Goal: Register for event/course

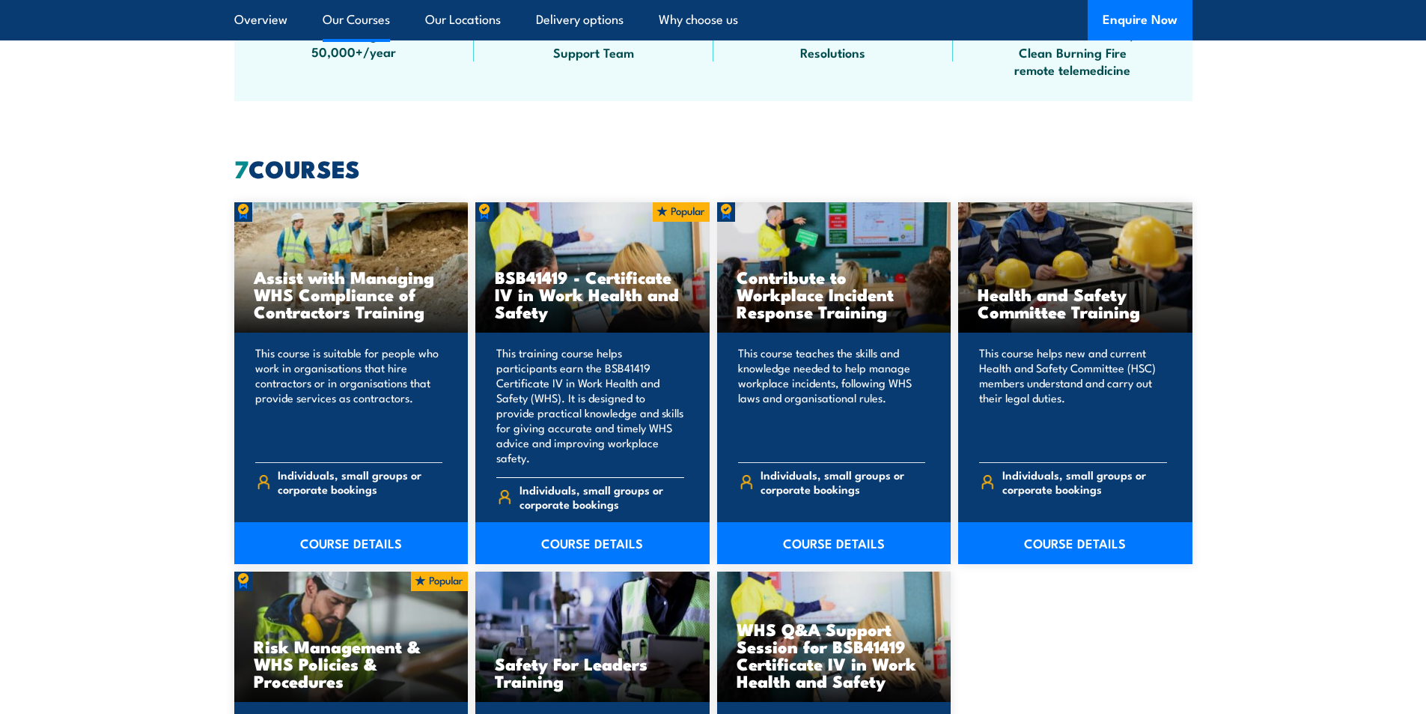
scroll to position [1048, 0]
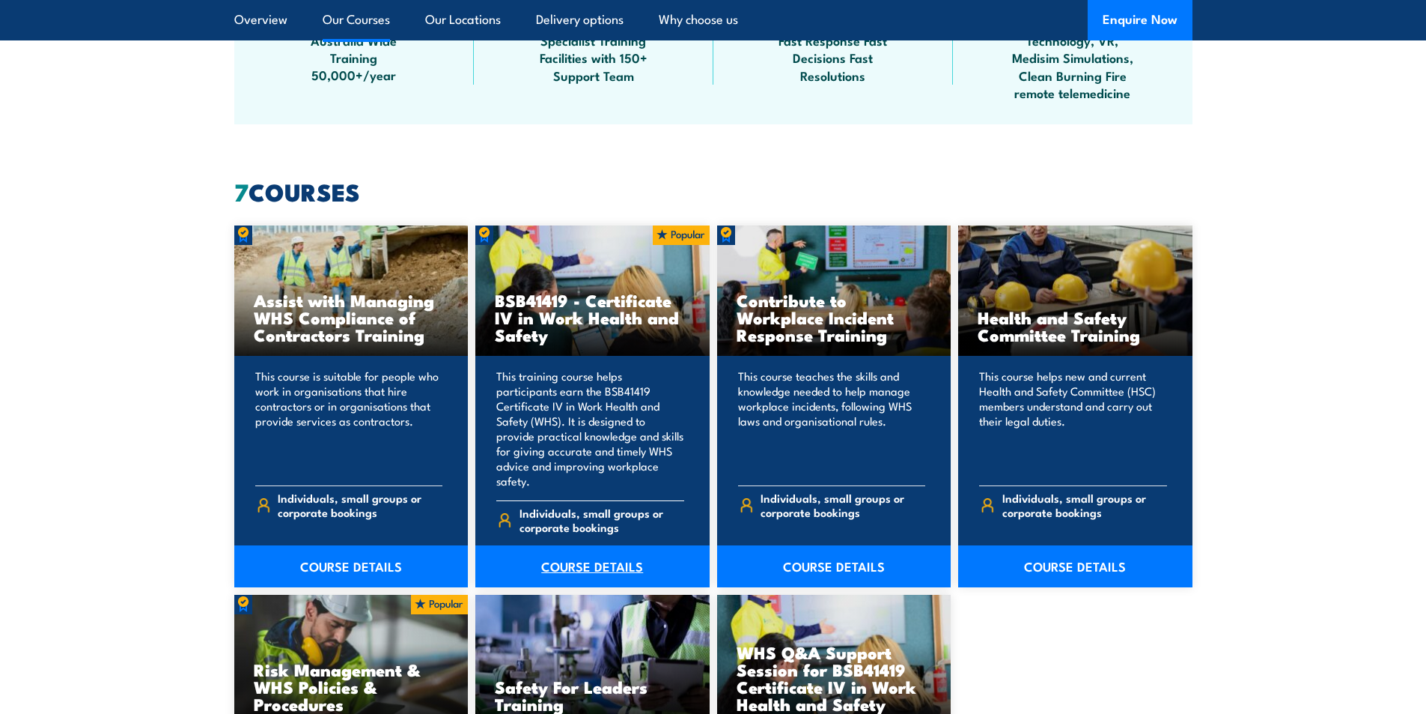
click at [559, 549] on link "COURSE DETAILS" at bounding box center [592, 566] width 234 height 42
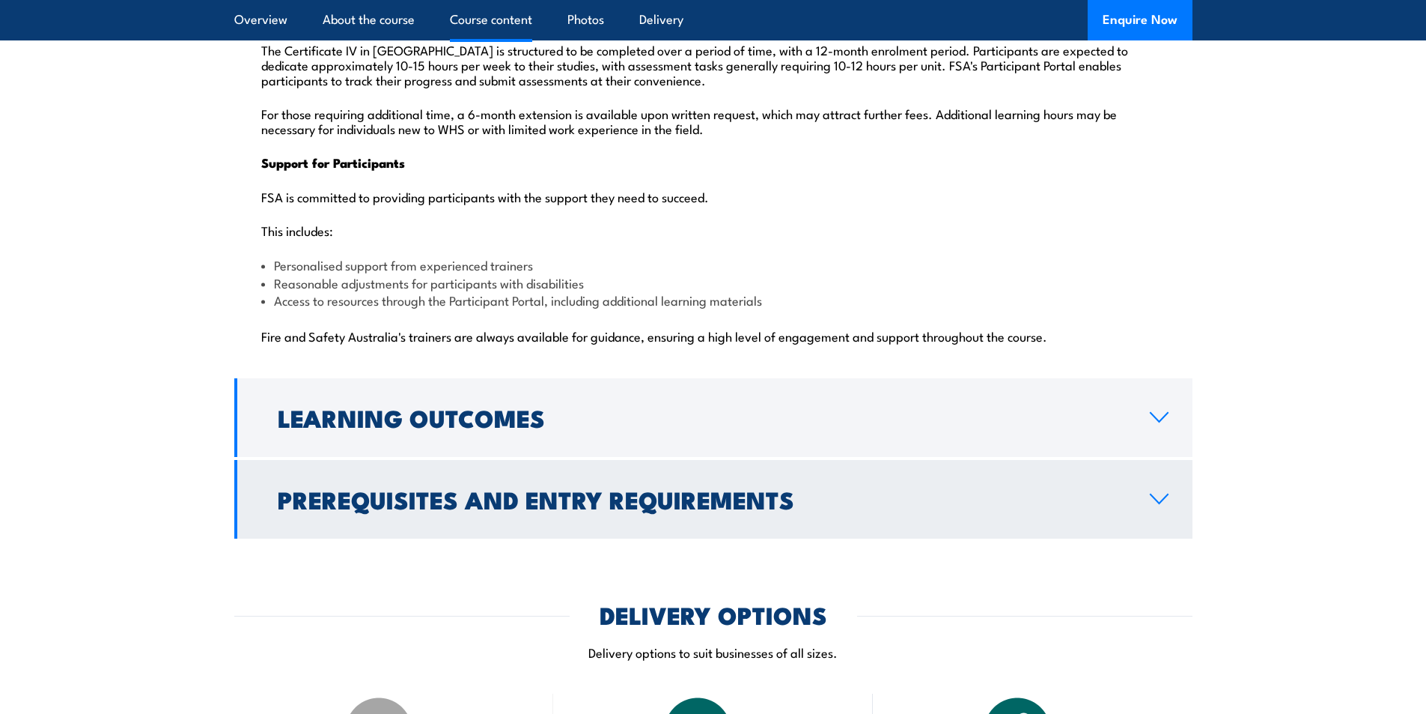
scroll to position [3744, 0]
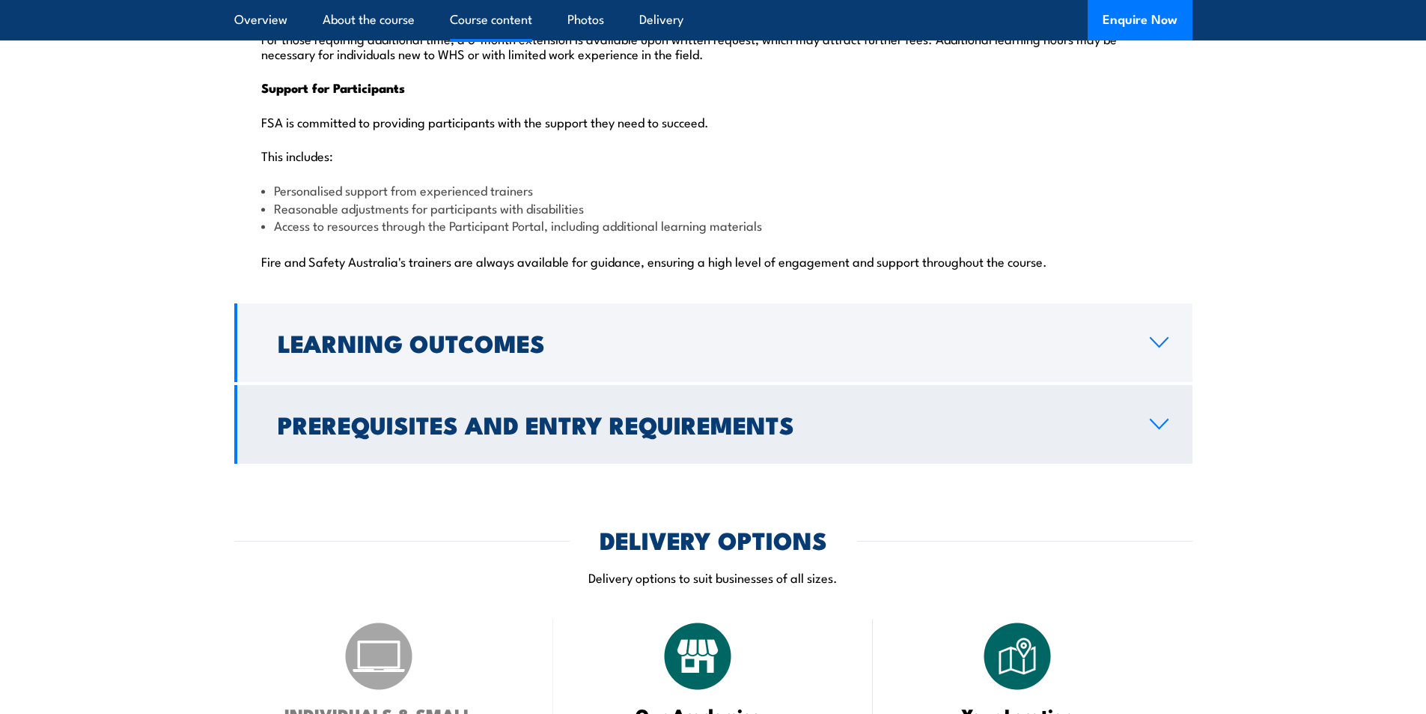
click at [371, 413] on h2 "Prerequisites and Entry Requirements" at bounding box center [702, 423] width 848 height 21
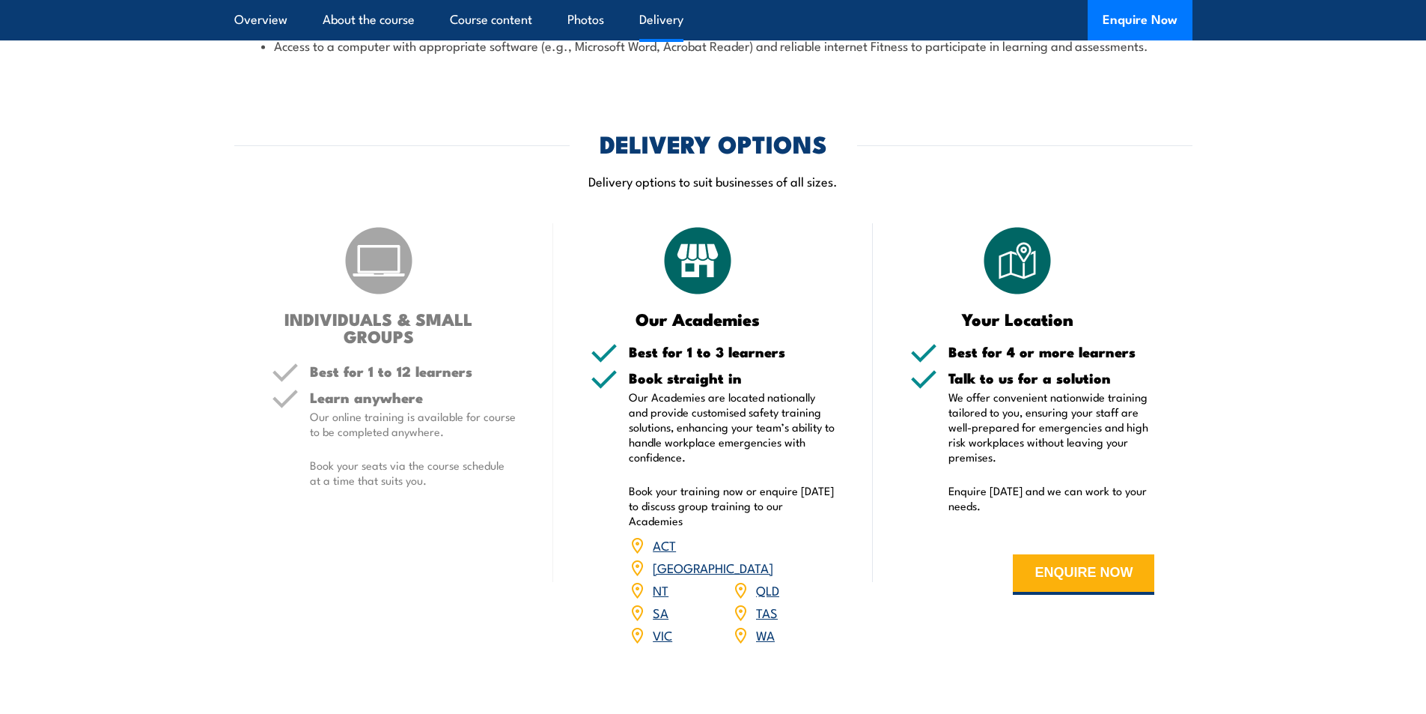
scroll to position [1869, 0]
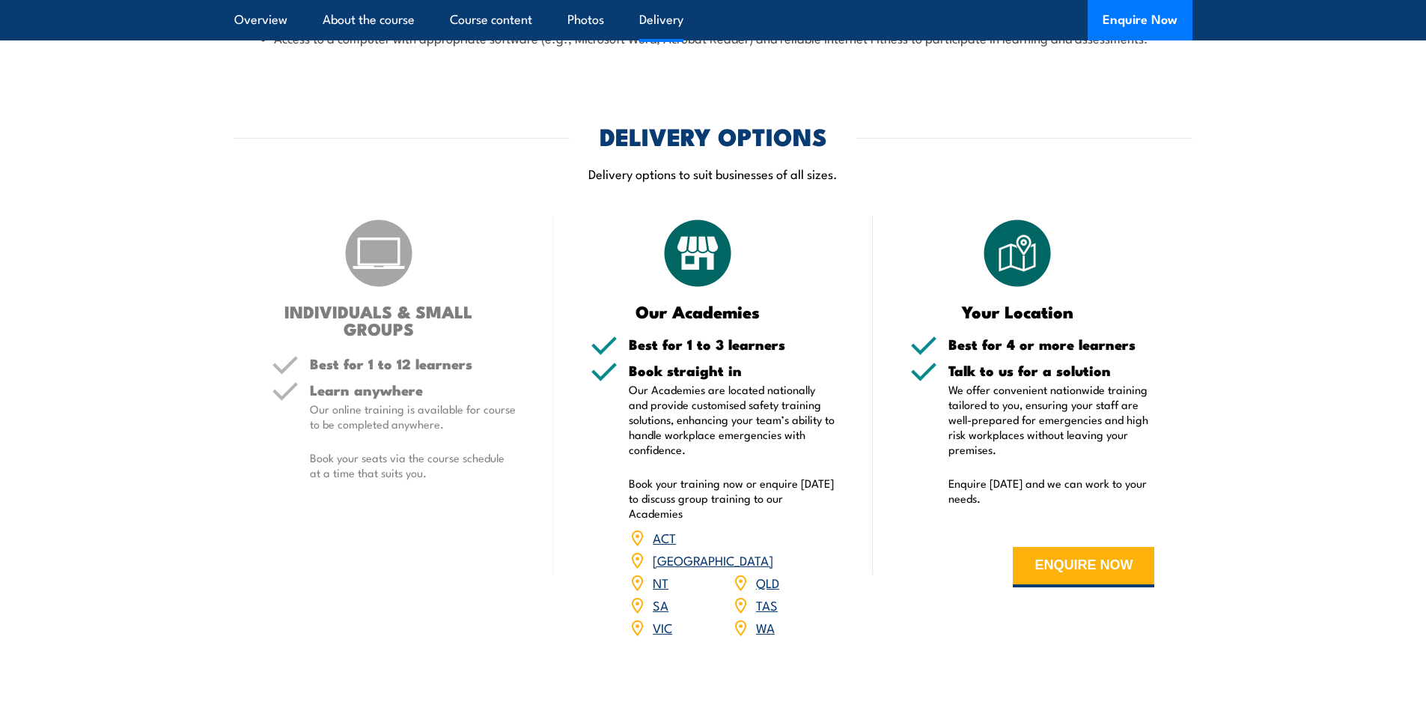
click at [375, 397] on div "Learn anywhere Our online training is available for course to be completed anyw…" at bounding box center [413, 444] width 207 height 122
click at [657, 595] on link "SA" at bounding box center [661, 604] width 16 height 18
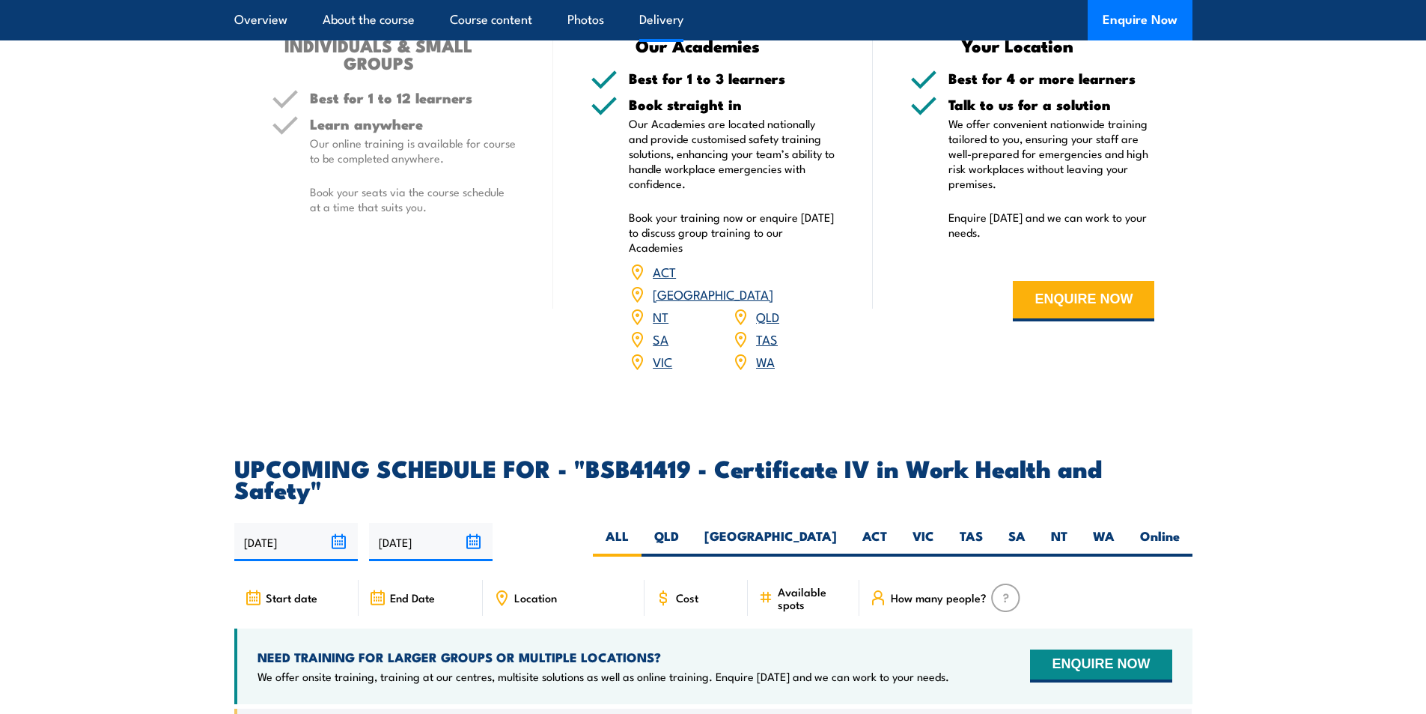
scroll to position [2168, 0]
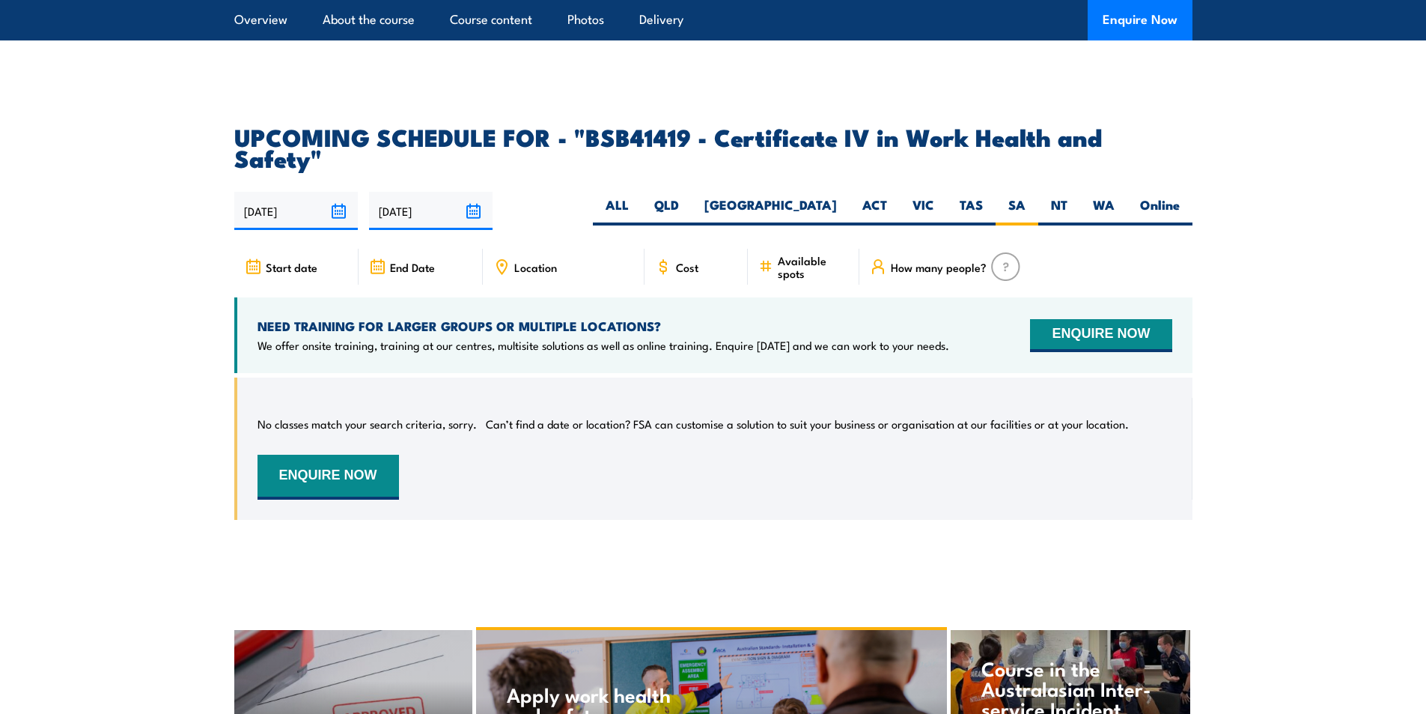
scroll to position [4737, 0]
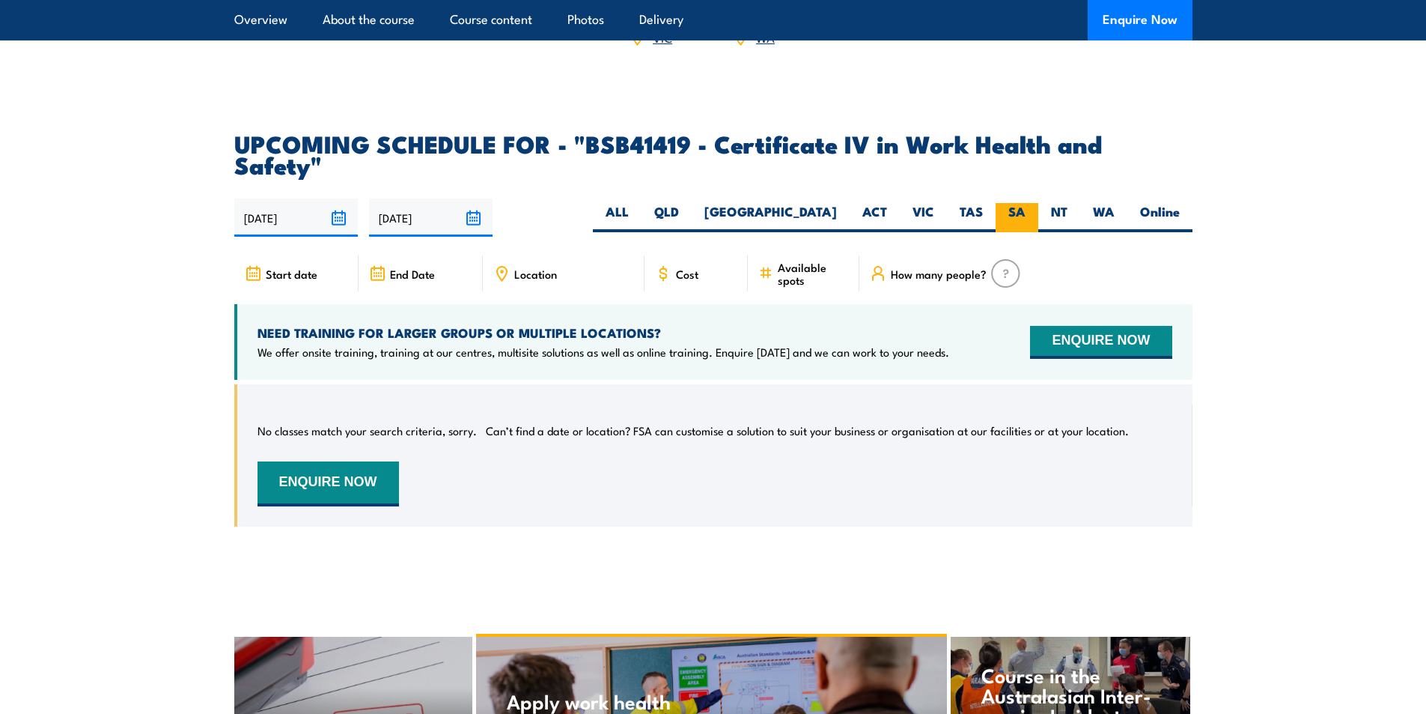
click at [1015, 203] on label "SA" at bounding box center [1017, 217] width 43 height 29
click at [1026, 203] on input "SA" at bounding box center [1031, 208] width 10 height 10
click at [474, 198] on input "08/02/2026" at bounding box center [431, 217] width 124 height 38
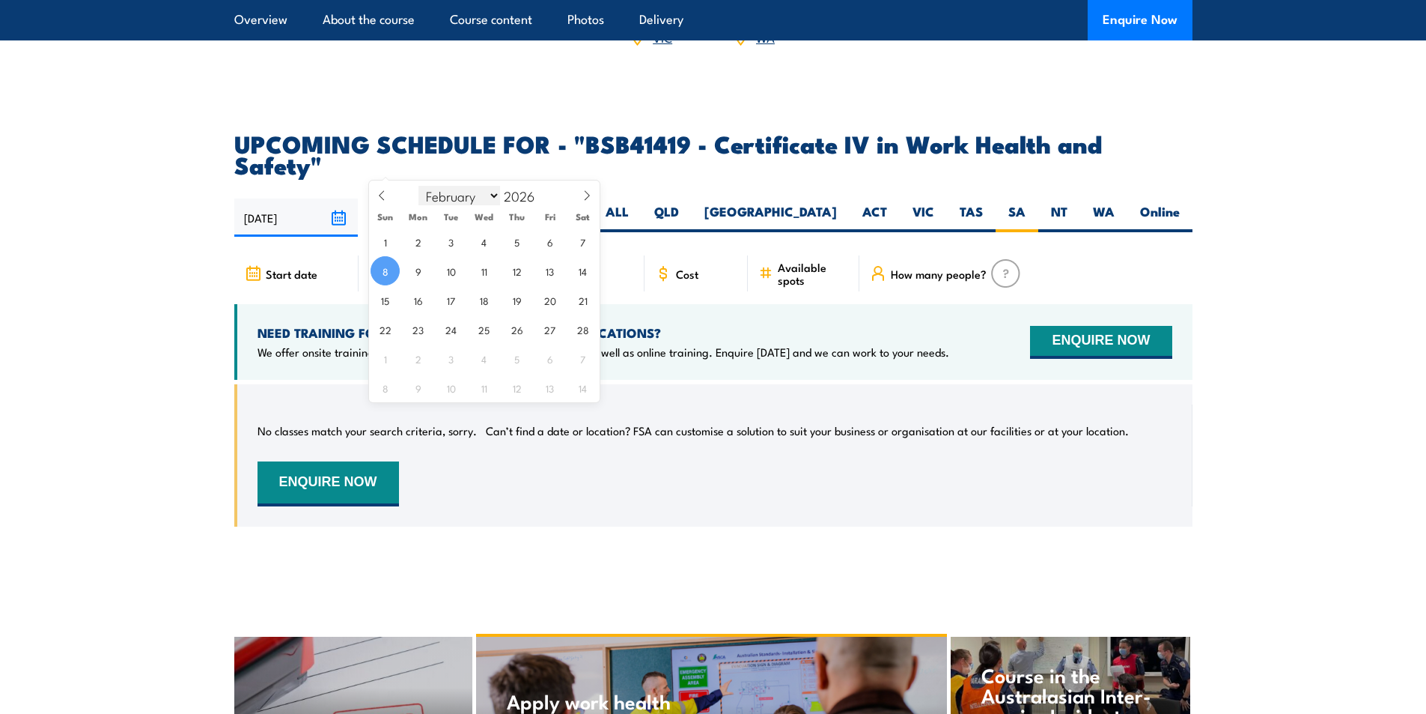
click at [488, 197] on select "January February March April May June July August September October November De…" at bounding box center [460, 195] width 82 height 19
select select "11"
click at [419, 186] on select "January February March April May June July August September October November De…" at bounding box center [460, 195] width 82 height 19
click at [511, 361] on span "31" at bounding box center [516, 358] width 29 height 29
type input "31/12/2026"
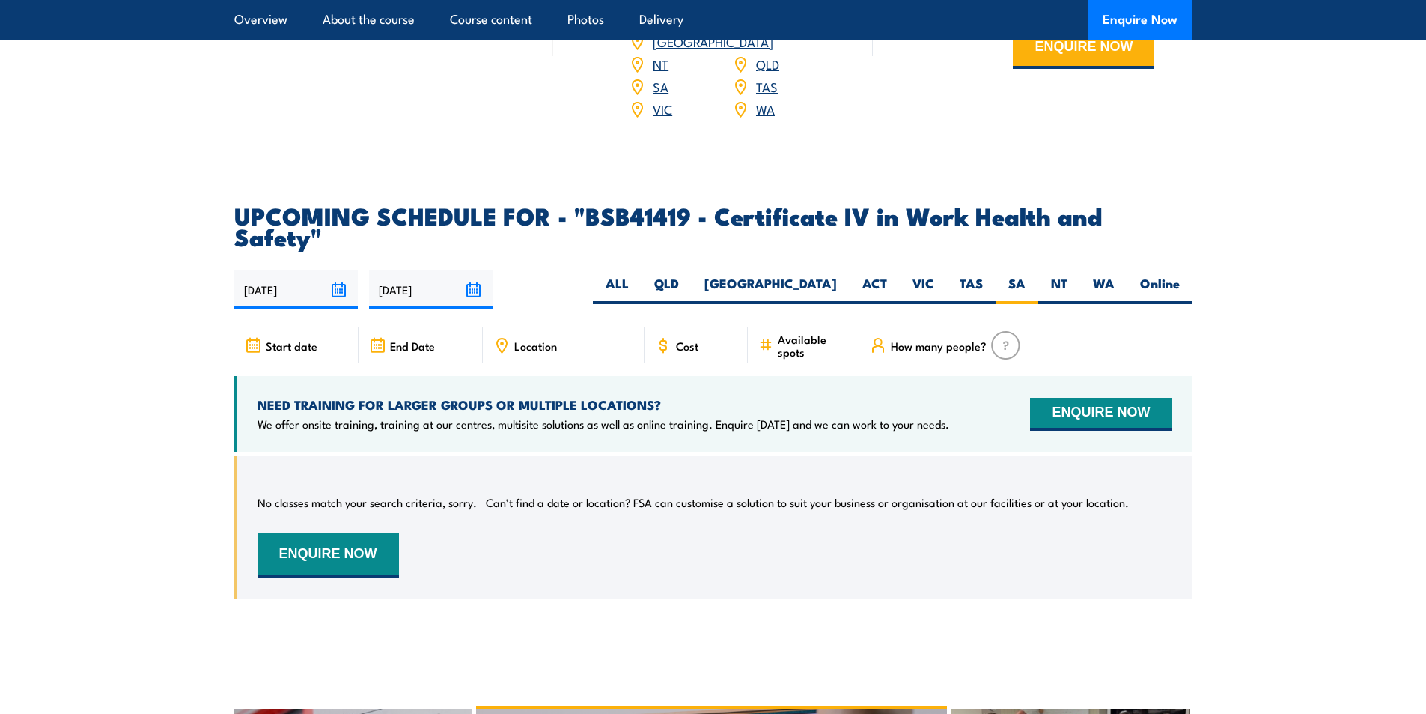
scroll to position [4662, 0]
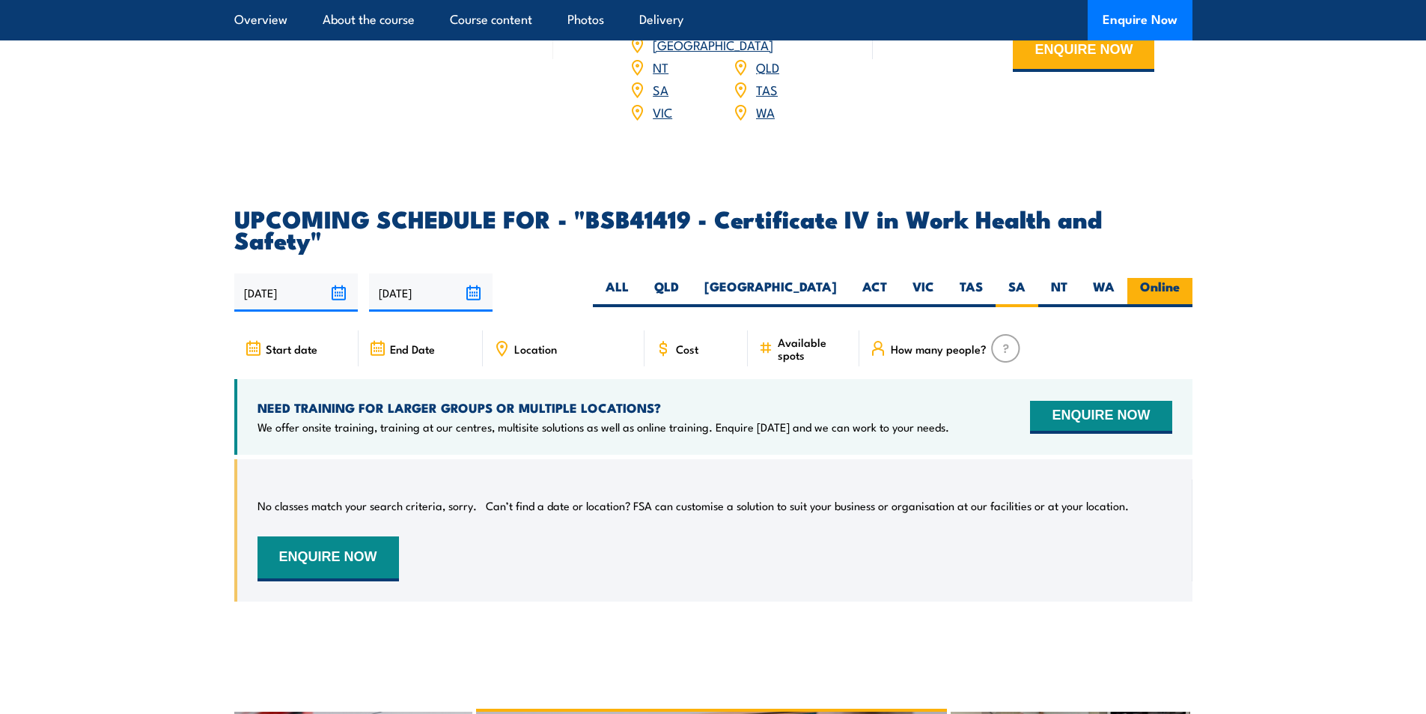
click at [1166, 278] on label "Online" at bounding box center [1160, 292] width 65 height 29
click at [1180, 278] on input "Online" at bounding box center [1185, 283] width 10 height 10
radio input "true"
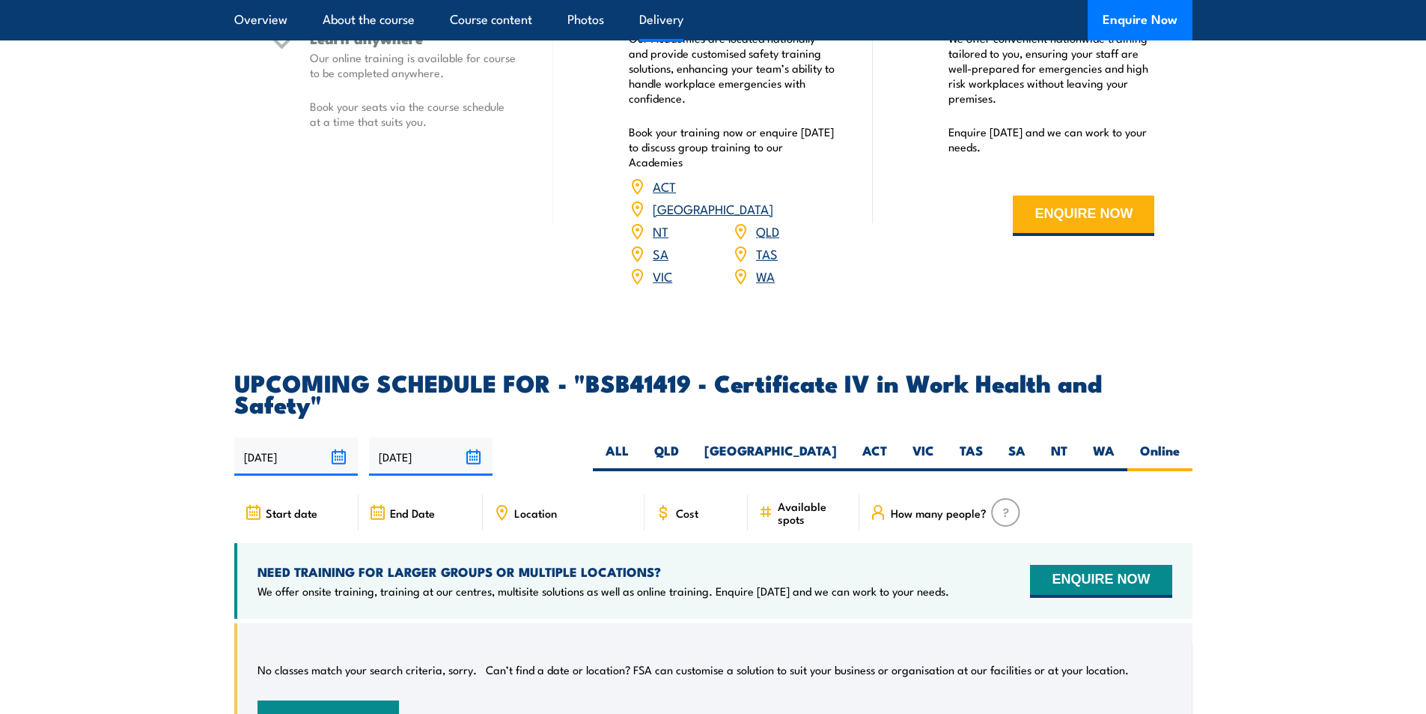
scroll to position [4287, 0]
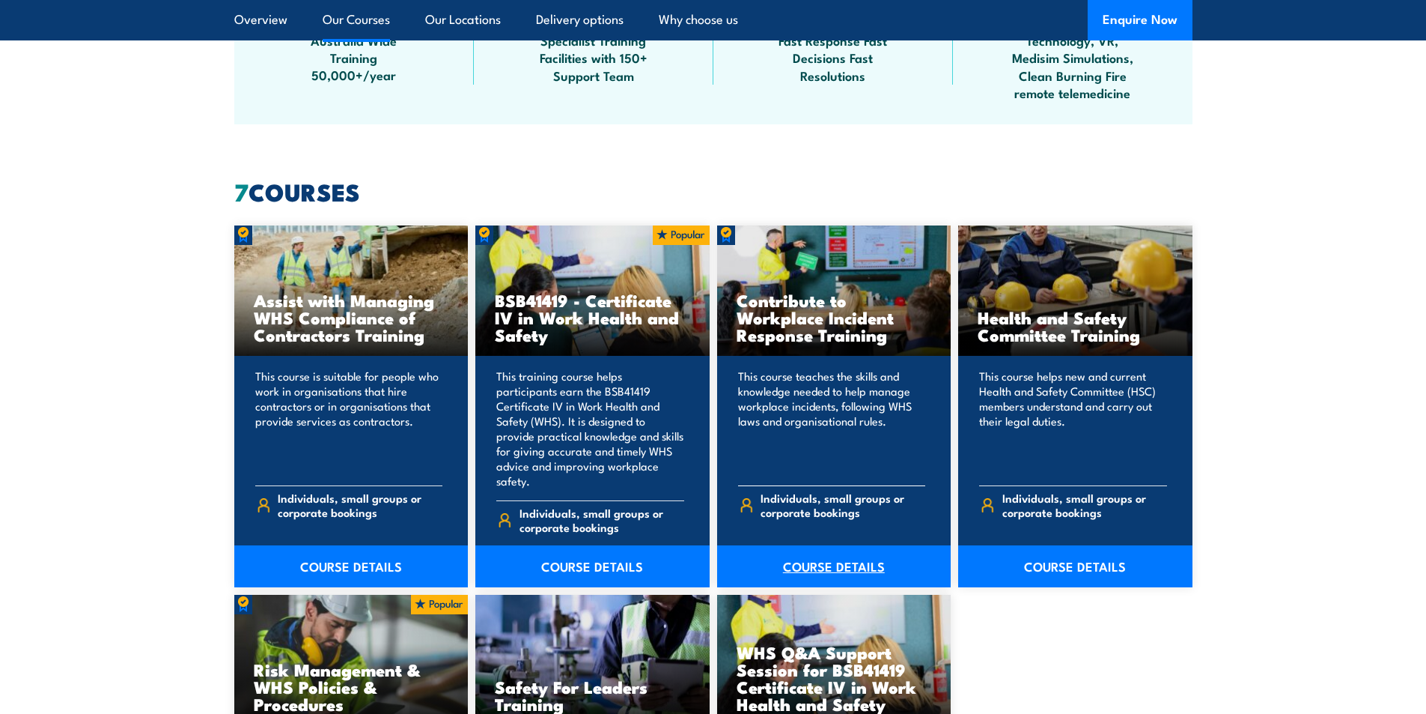
click at [816, 551] on link "COURSE DETAILS" at bounding box center [834, 566] width 234 height 42
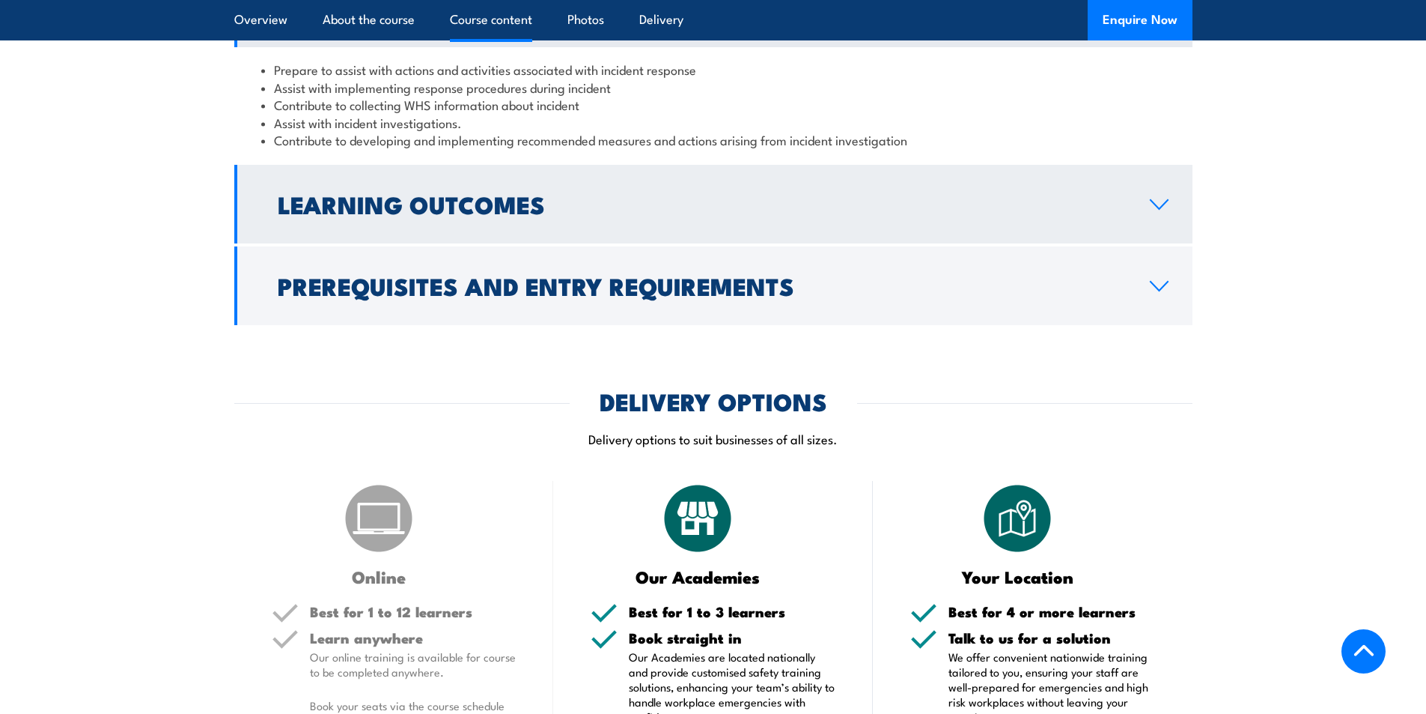
scroll to position [1273, 0]
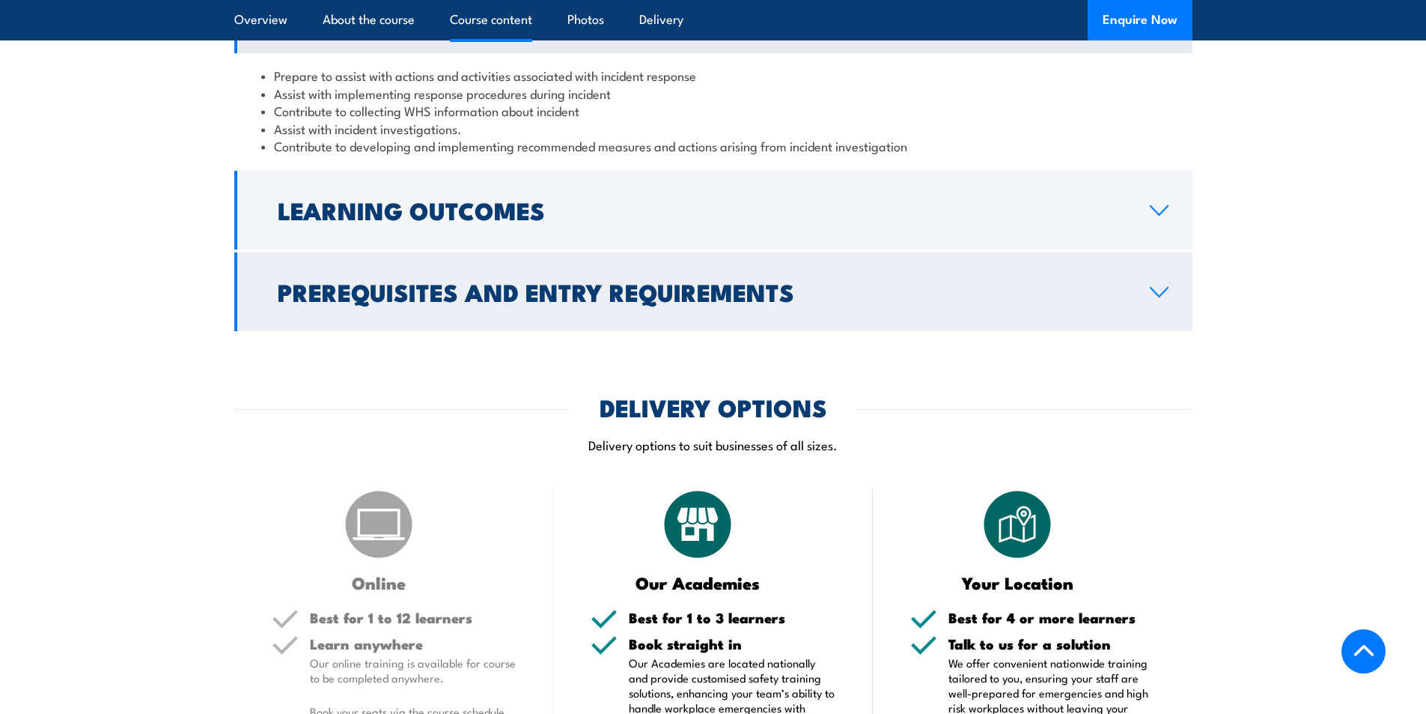
click at [367, 302] on h2 "Prerequisites and Entry Requirements" at bounding box center [702, 291] width 848 height 21
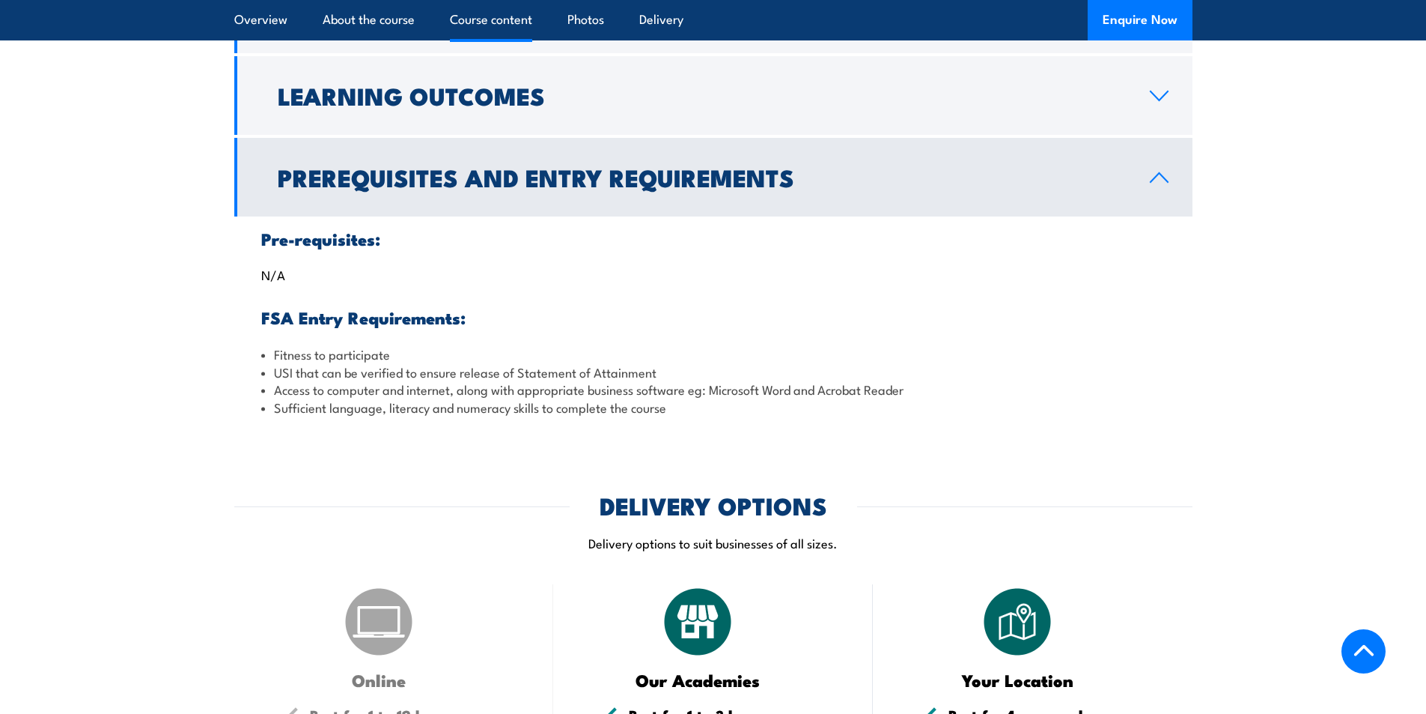
click at [389, 187] on h2 "Prerequisites and Entry Requirements" at bounding box center [702, 176] width 848 height 21
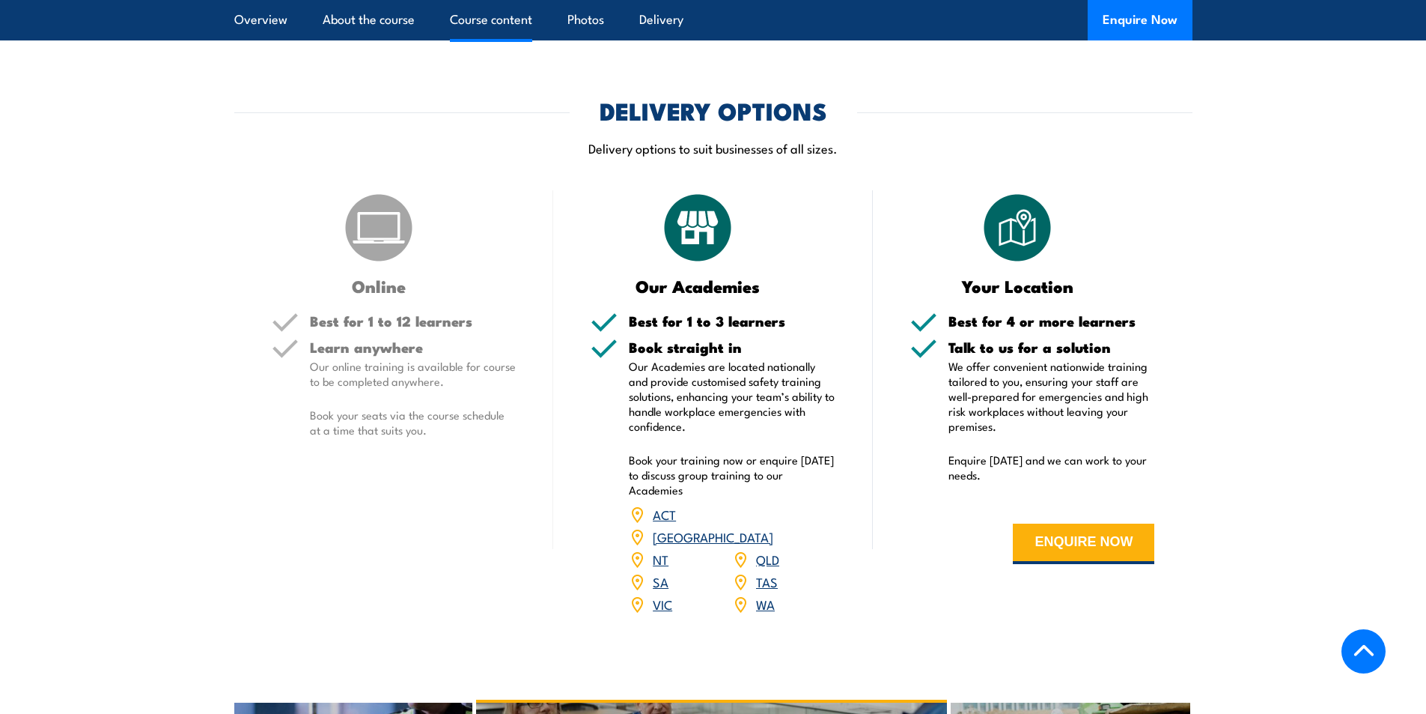
scroll to position [1498, 0]
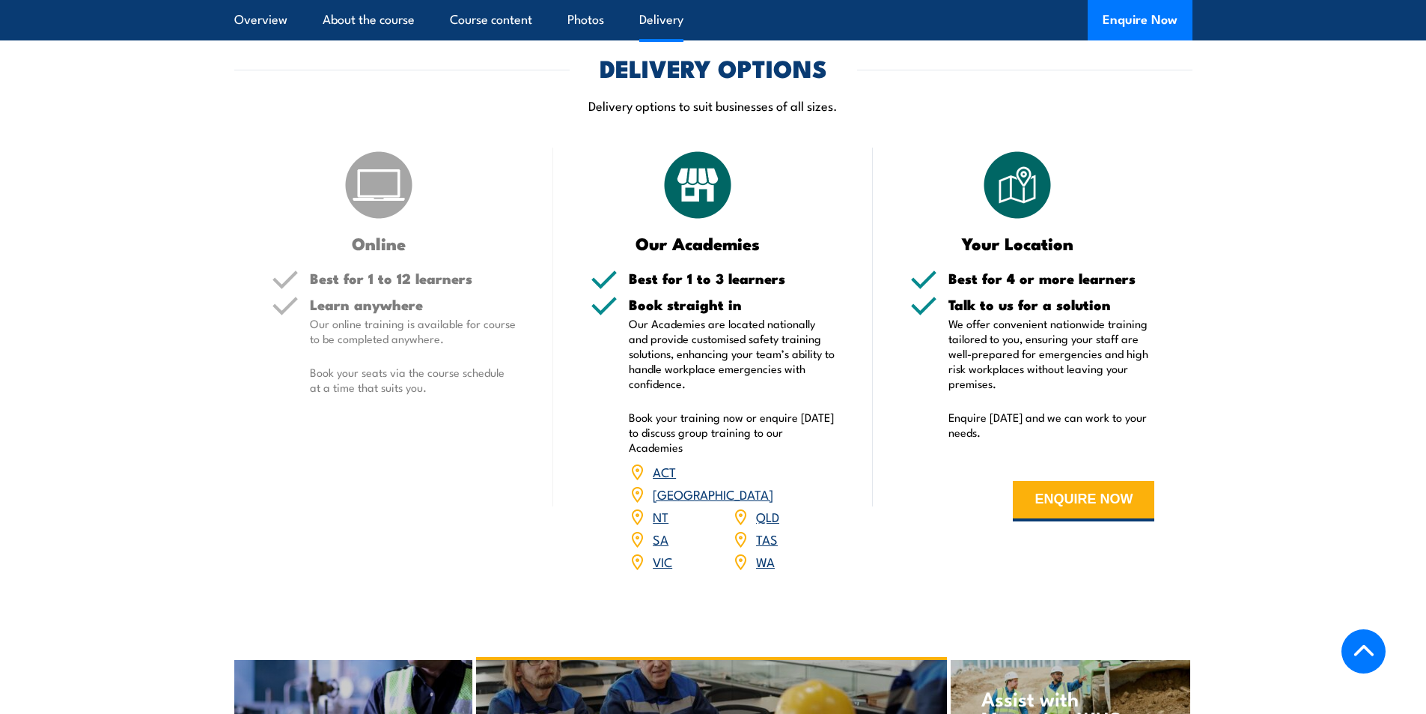
click at [661, 547] on link "SA" at bounding box center [661, 538] width 16 height 18
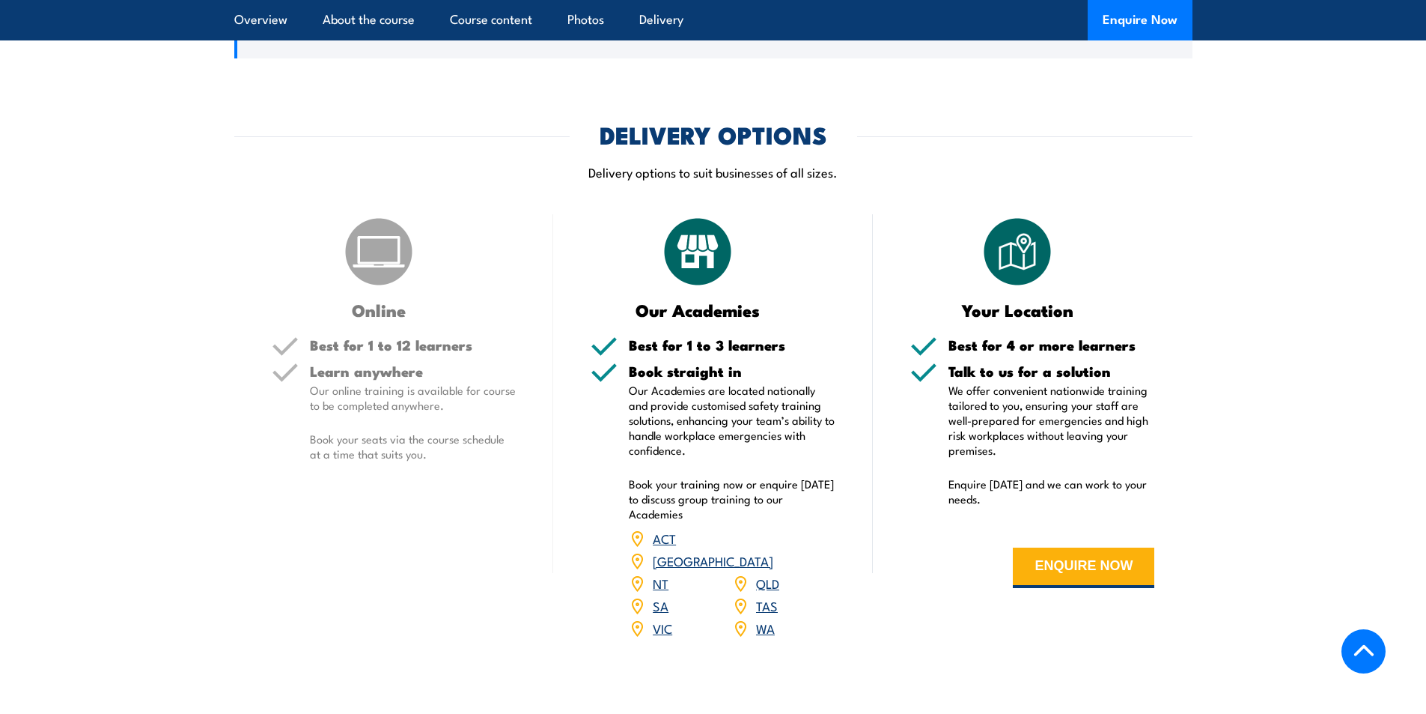
scroll to position [1797, 0]
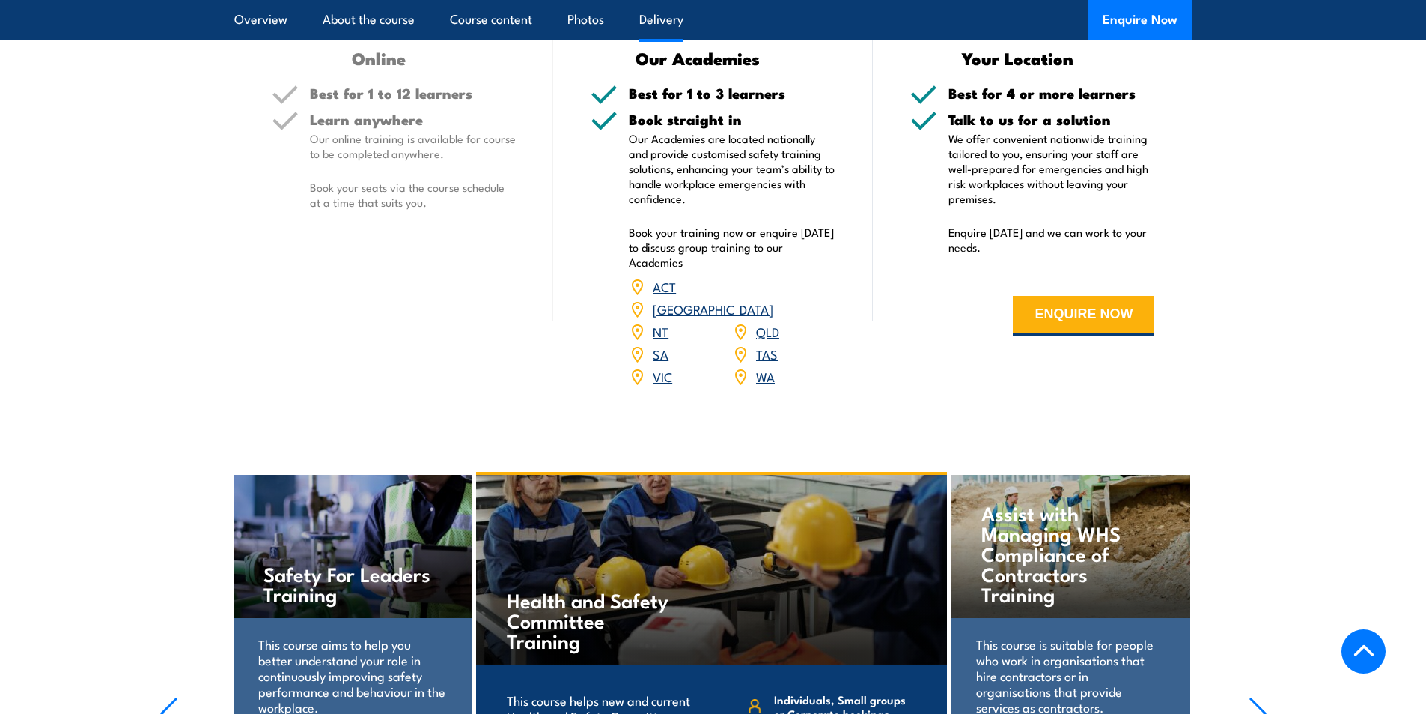
click at [661, 362] on link "SA" at bounding box center [661, 353] width 16 height 18
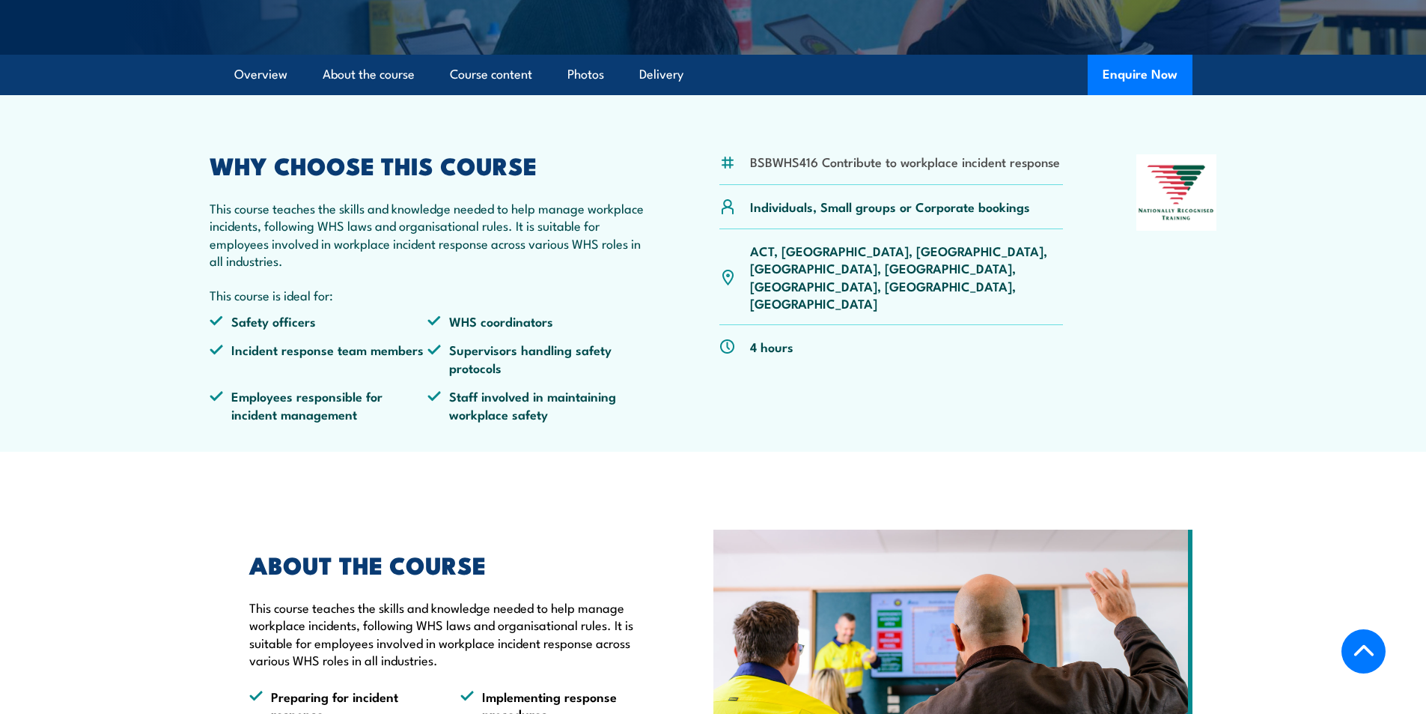
scroll to position [0, 0]
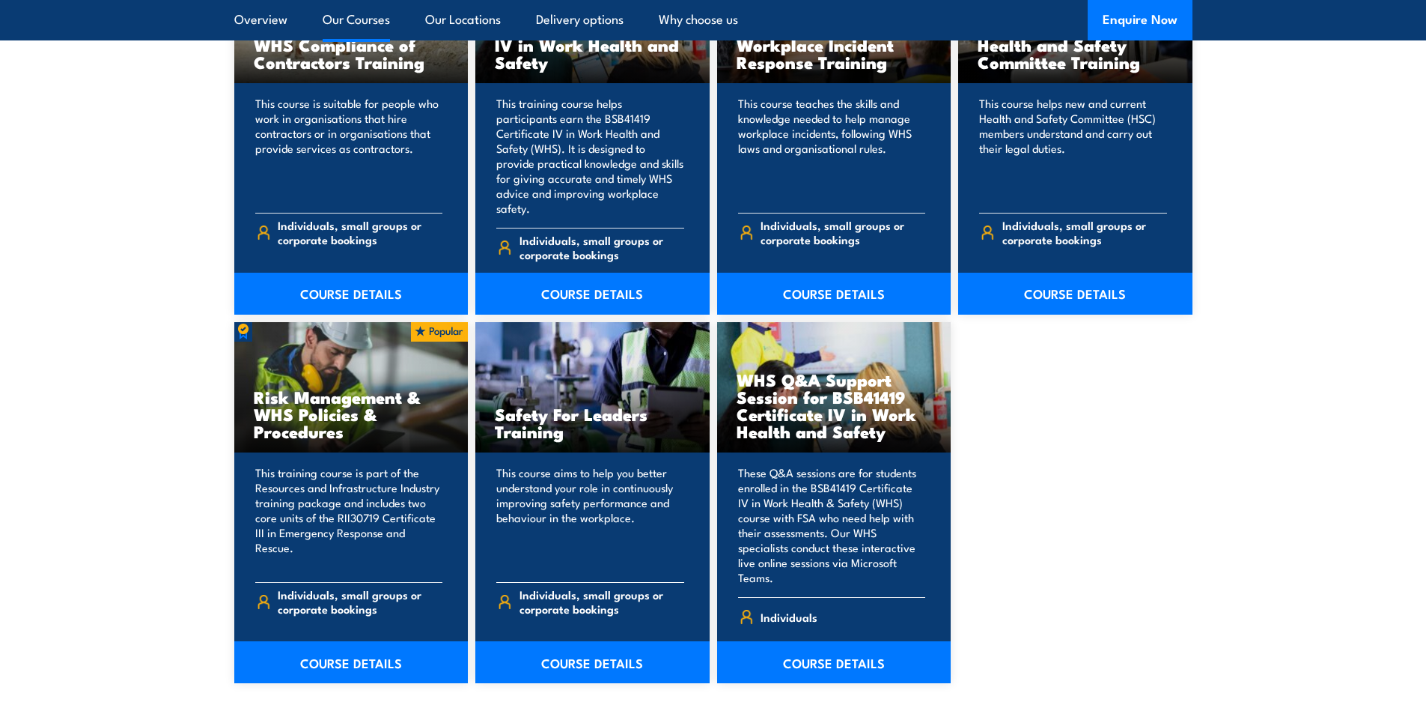
scroll to position [1348, 0]
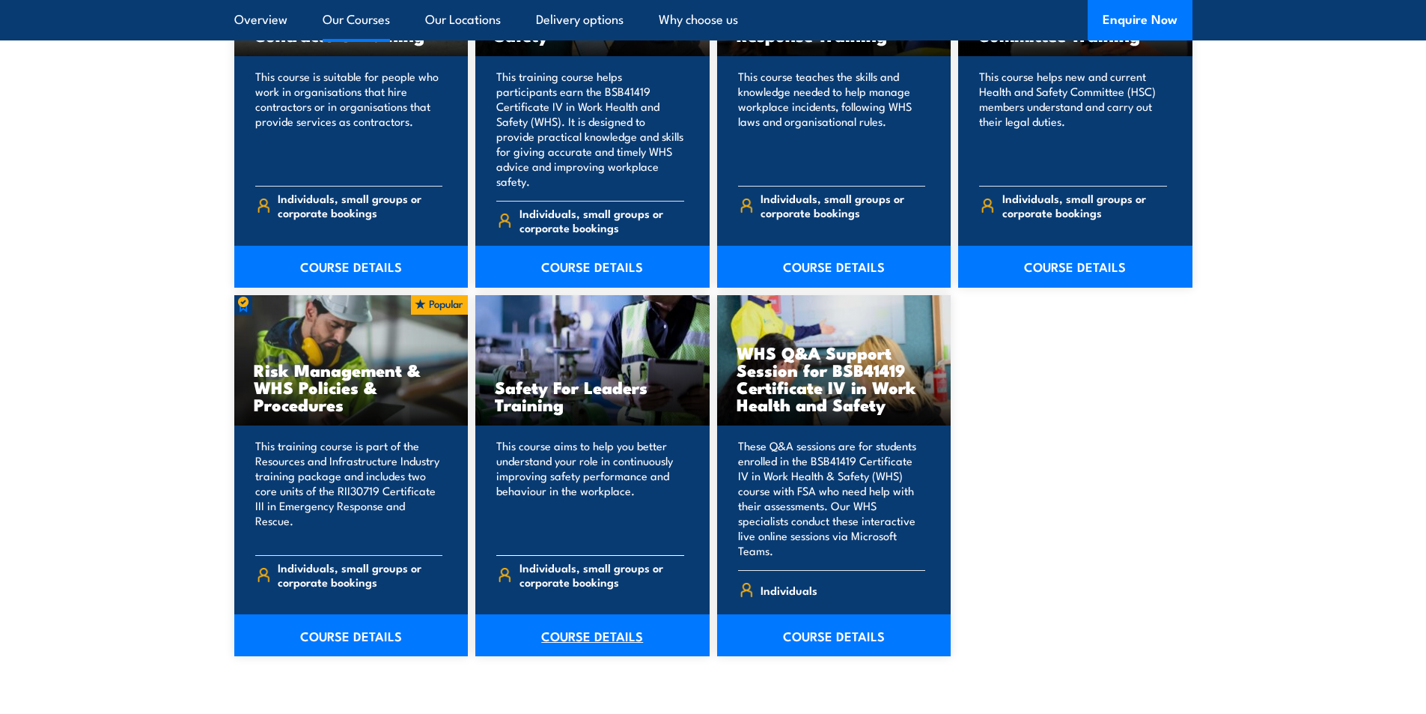
click at [573, 614] on link "COURSE DETAILS" at bounding box center [592, 635] width 234 height 42
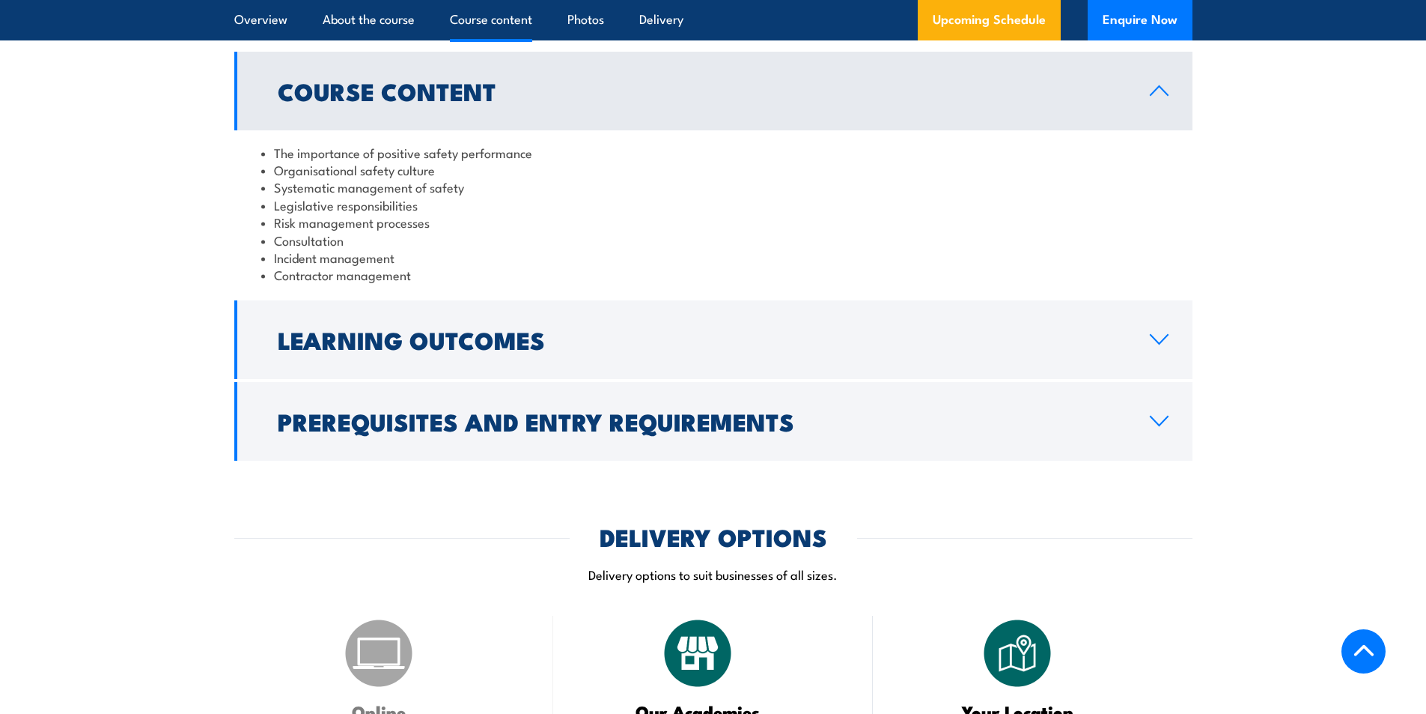
scroll to position [1348, 0]
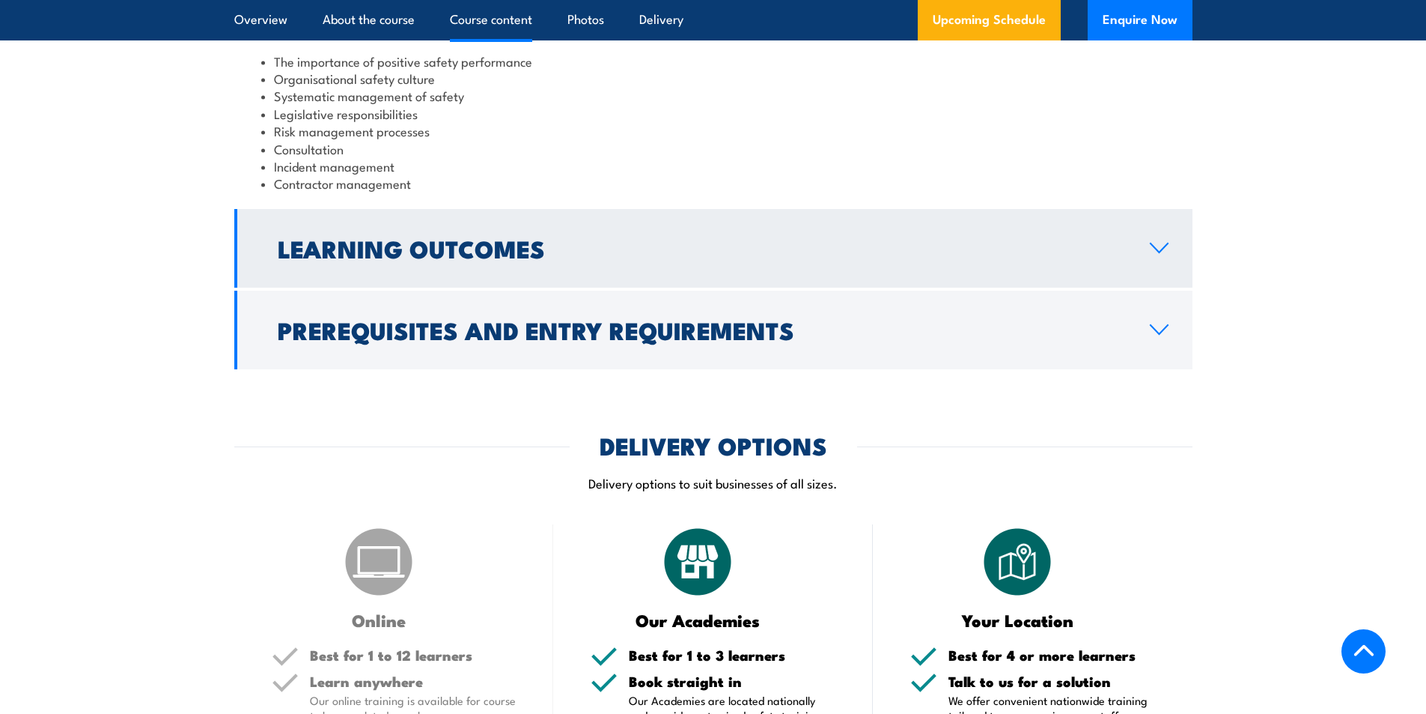
click at [421, 257] on h2 "Learning Outcomes" at bounding box center [702, 247] width 848 height 21
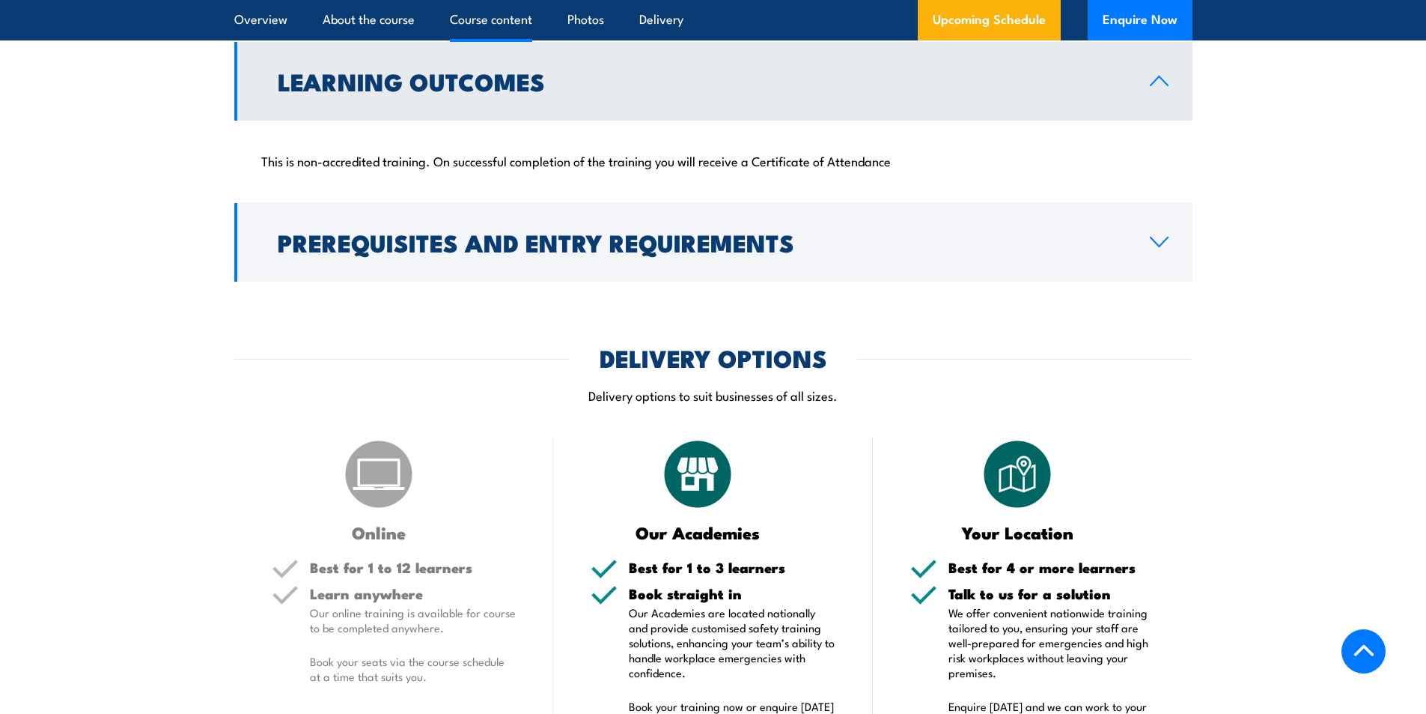
click at [443, 83] on h2 "Learning Outcomes" at bounding box center [702, 80] width 848 height 21
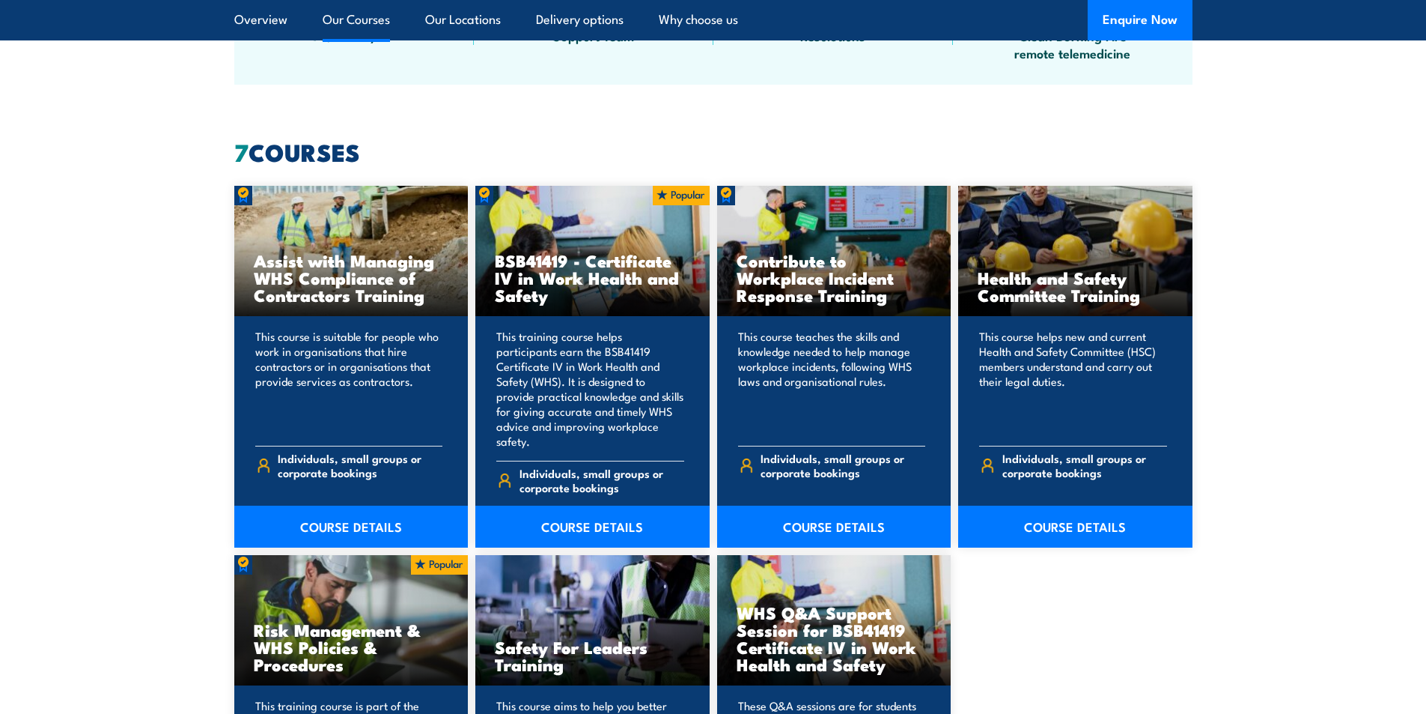
scroll to position [1048, 0]
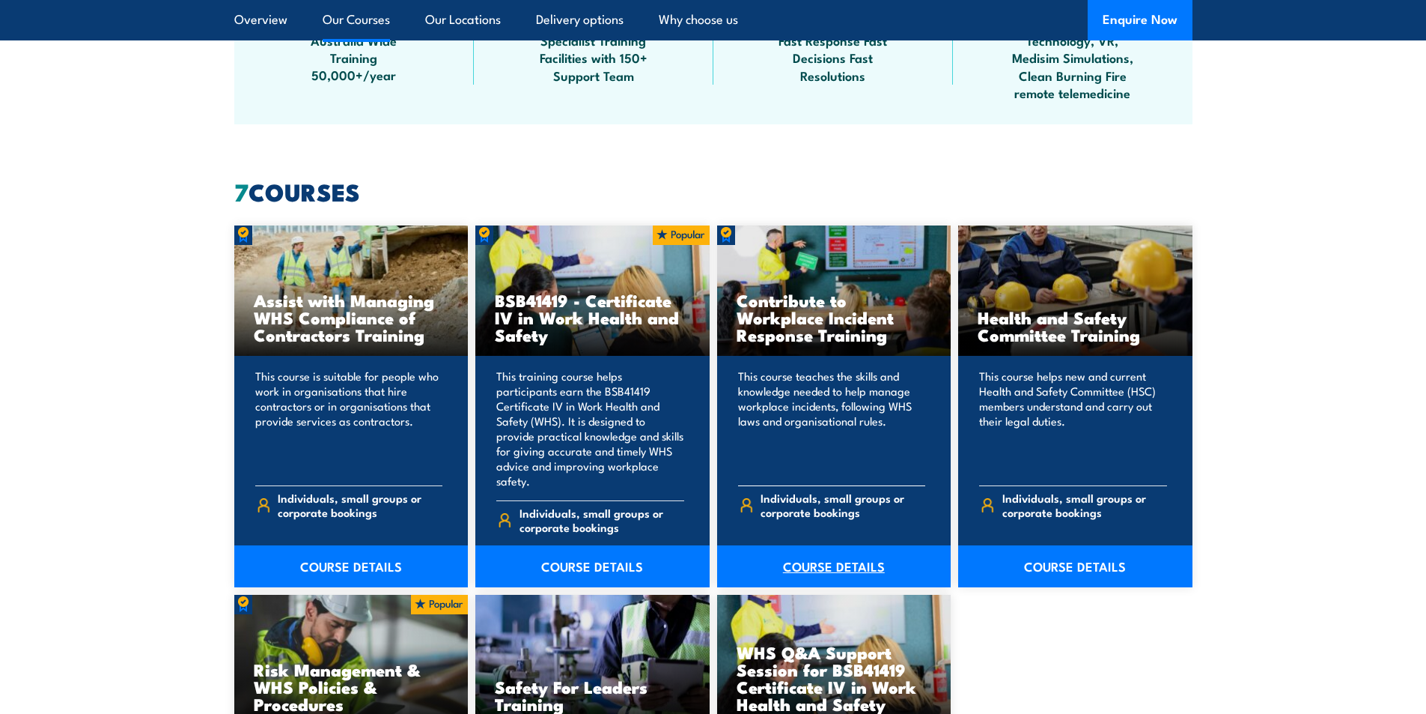
click at [812, 549] on link "COURSE DETAILS" at bounding box center [834, 566] width 234 height 42
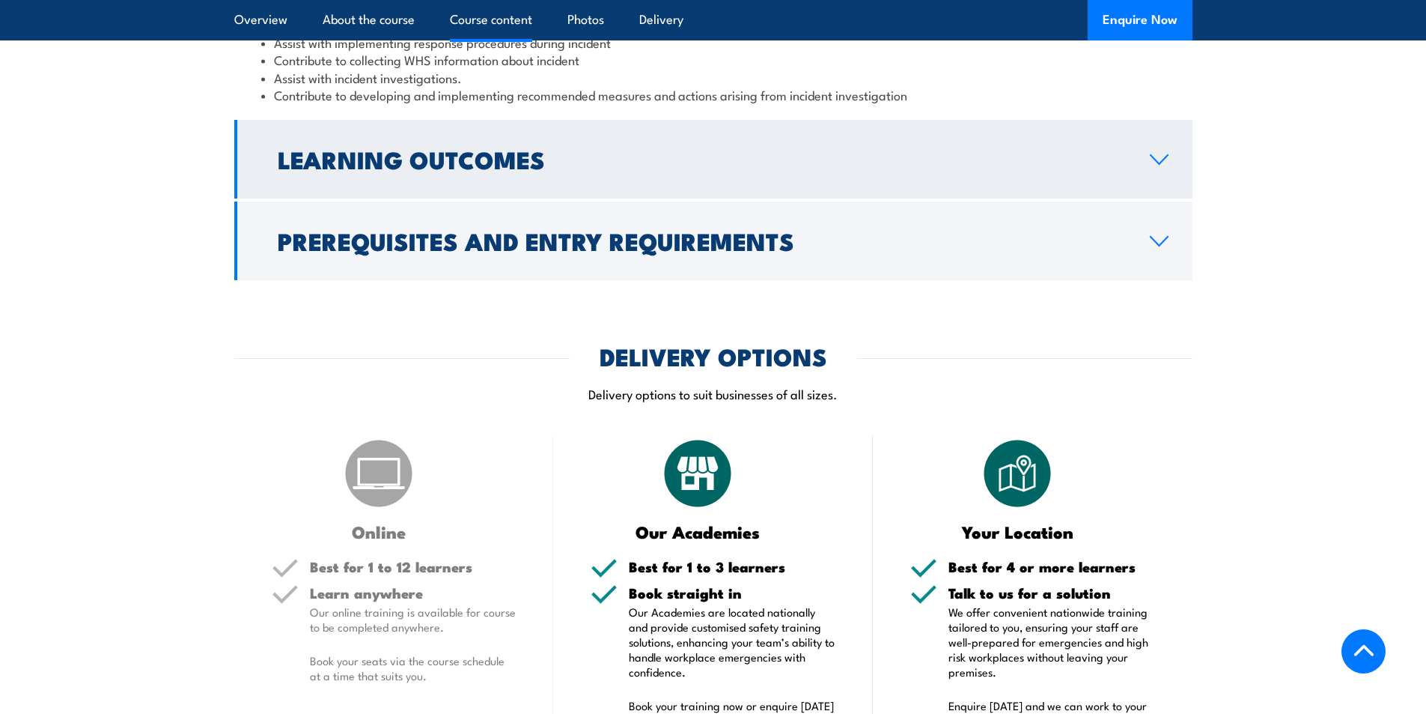
scroll to position [1423, 0]
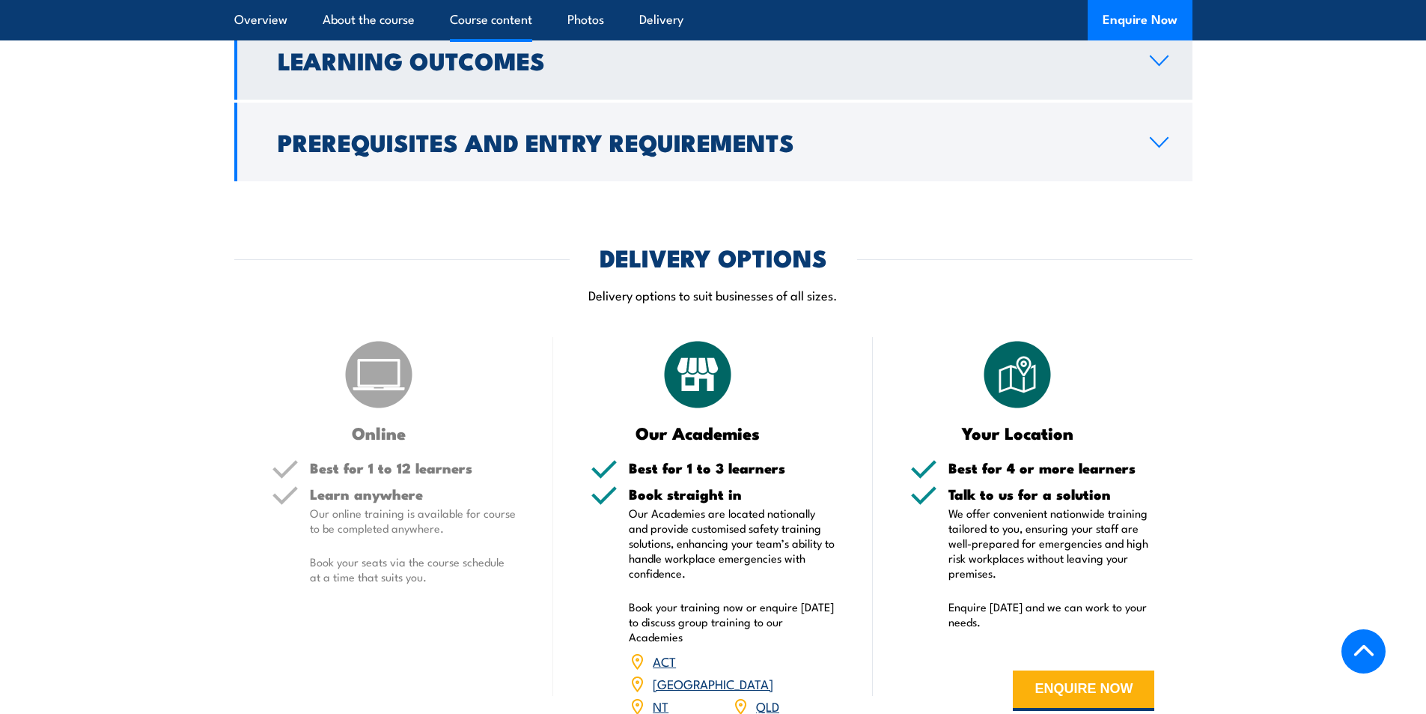
click at [434, 70] on h2 "Learning Outcomes" at bounding box center [702, 59] width 848 height 21
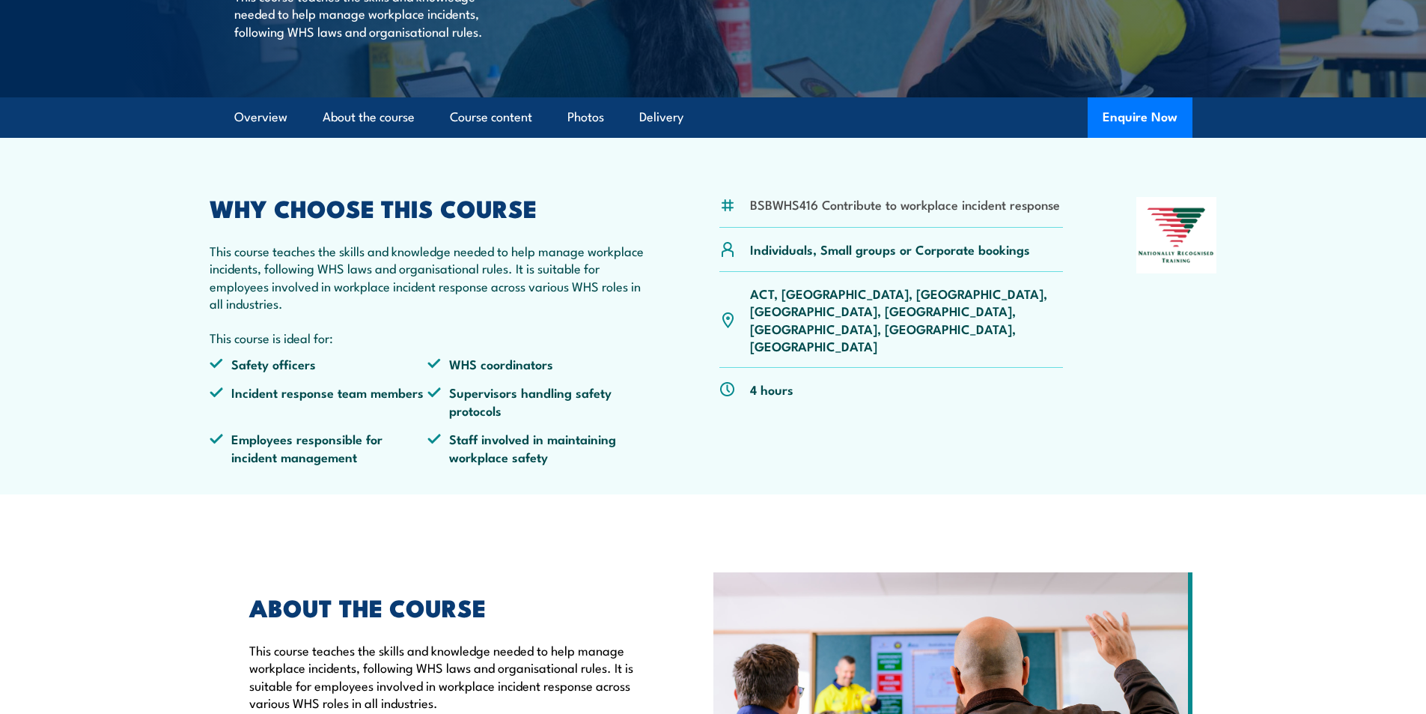
scroll to position [13, 0]
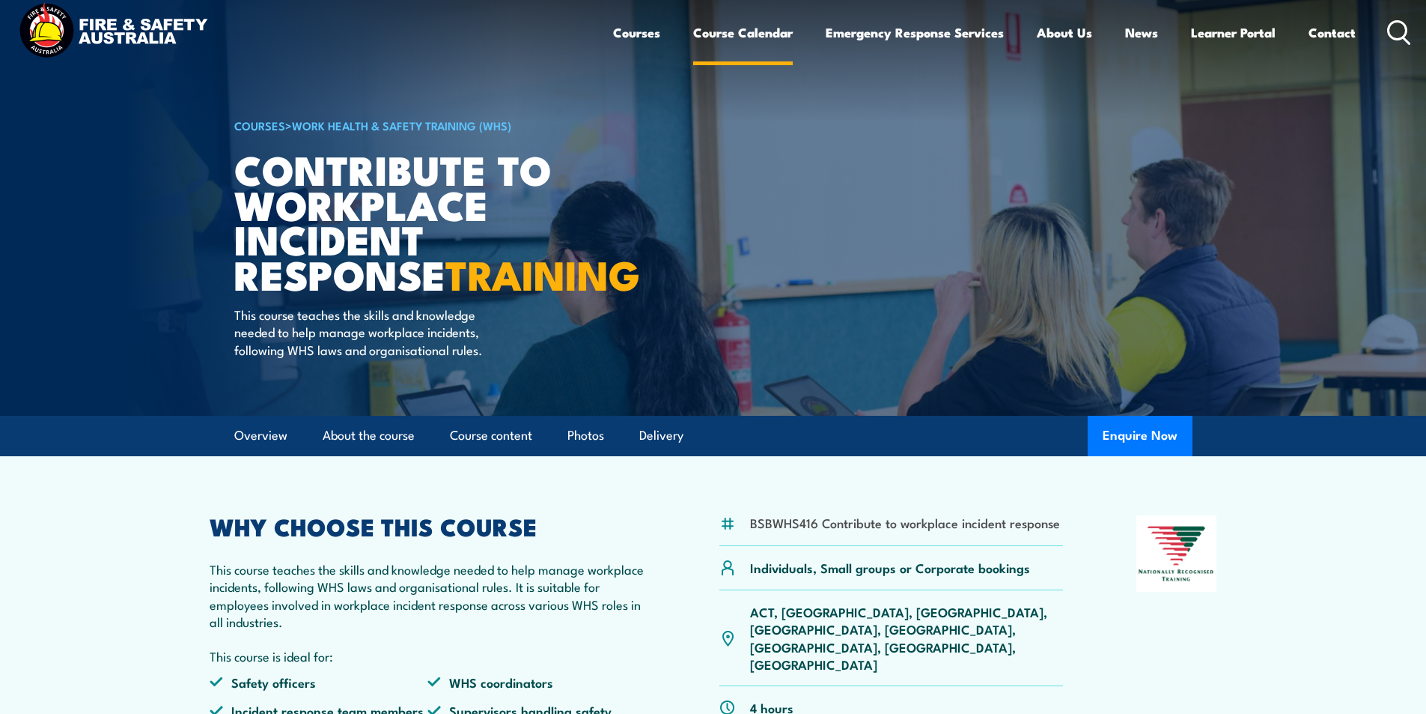
click at [753, 36] on link "Course Calendar" at bounding box center [743, 33] width 100 height 40
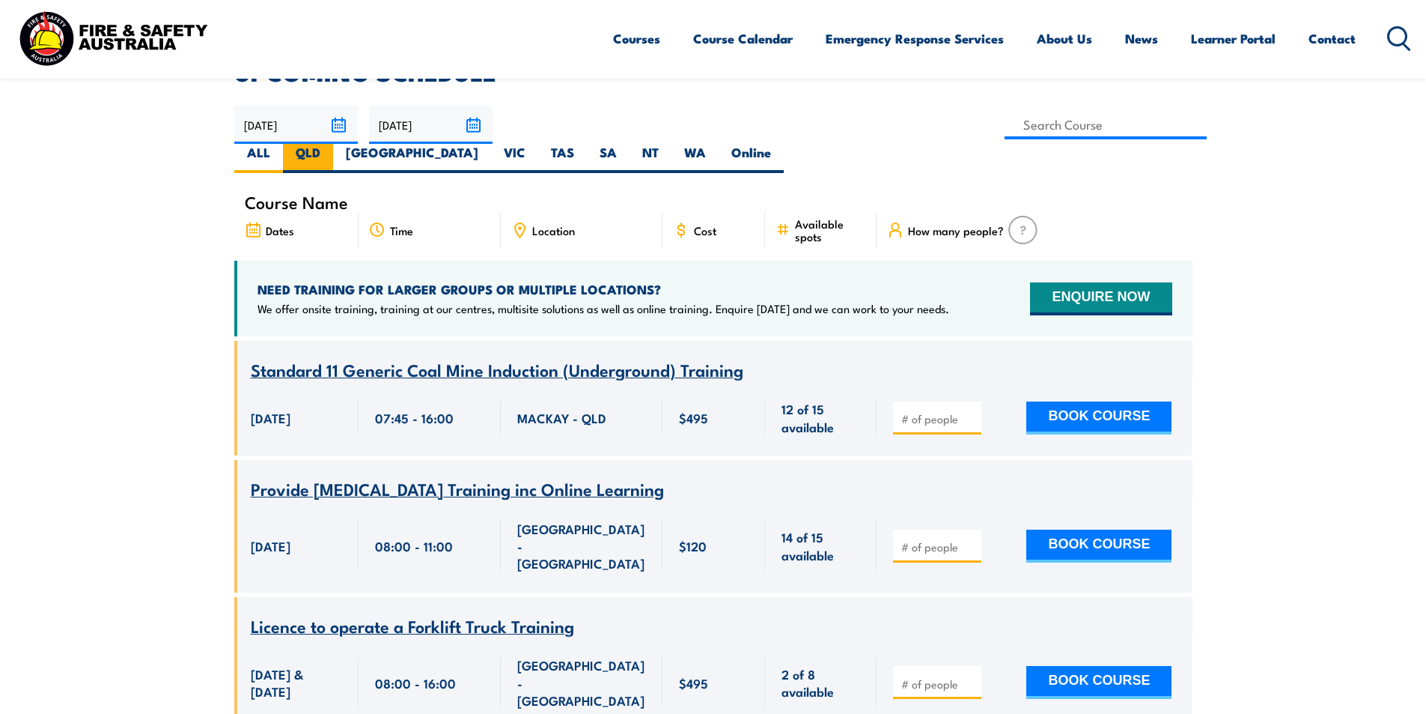
scroll to position [374, 0]
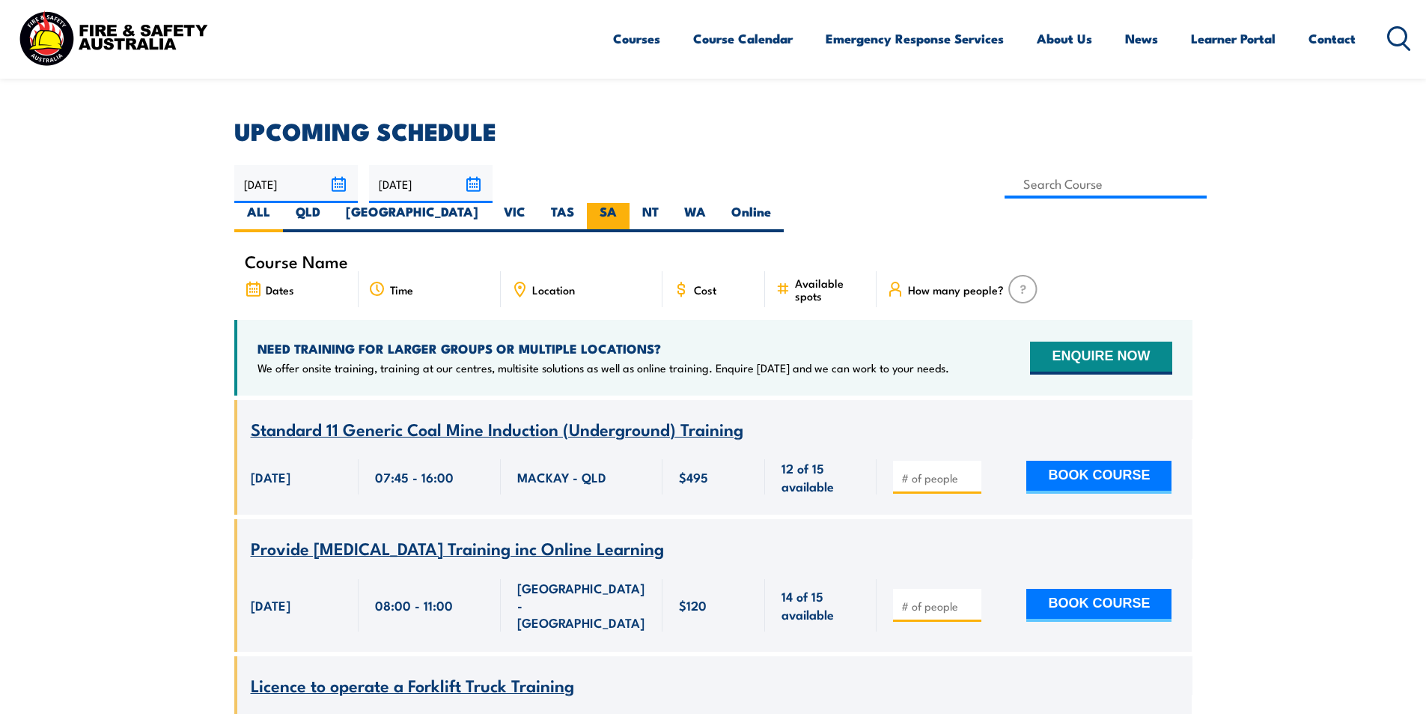
click at [630, 203] on label "SA" at bounding box center [608, 217] width 43 height 29
click at [627, 203] on input "SA" at bounding box center [622, 208] width 10 height 10
radio input "true"
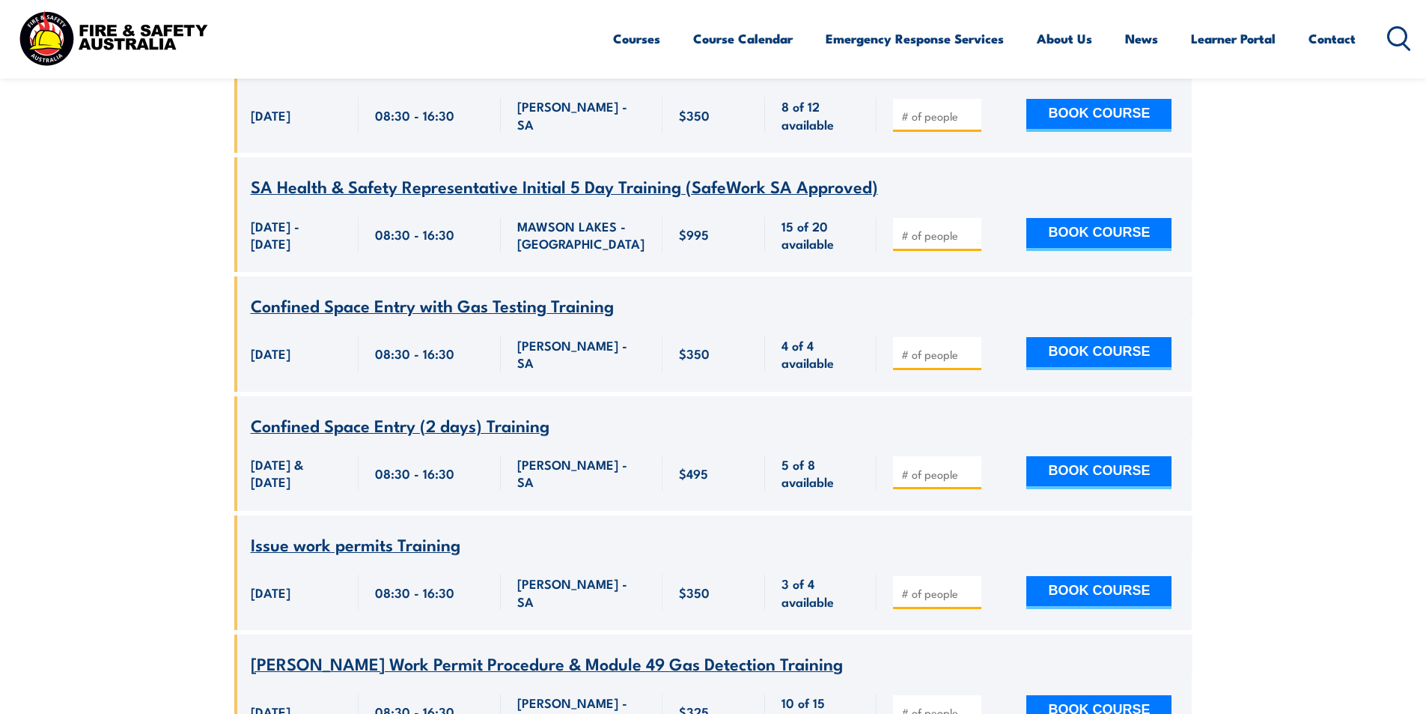
scroll to position [2441, 0]
click at [377, 411] on span "Confined Space Entry (2 days) Training" at bounding box center [400, 423] width 299 height 25
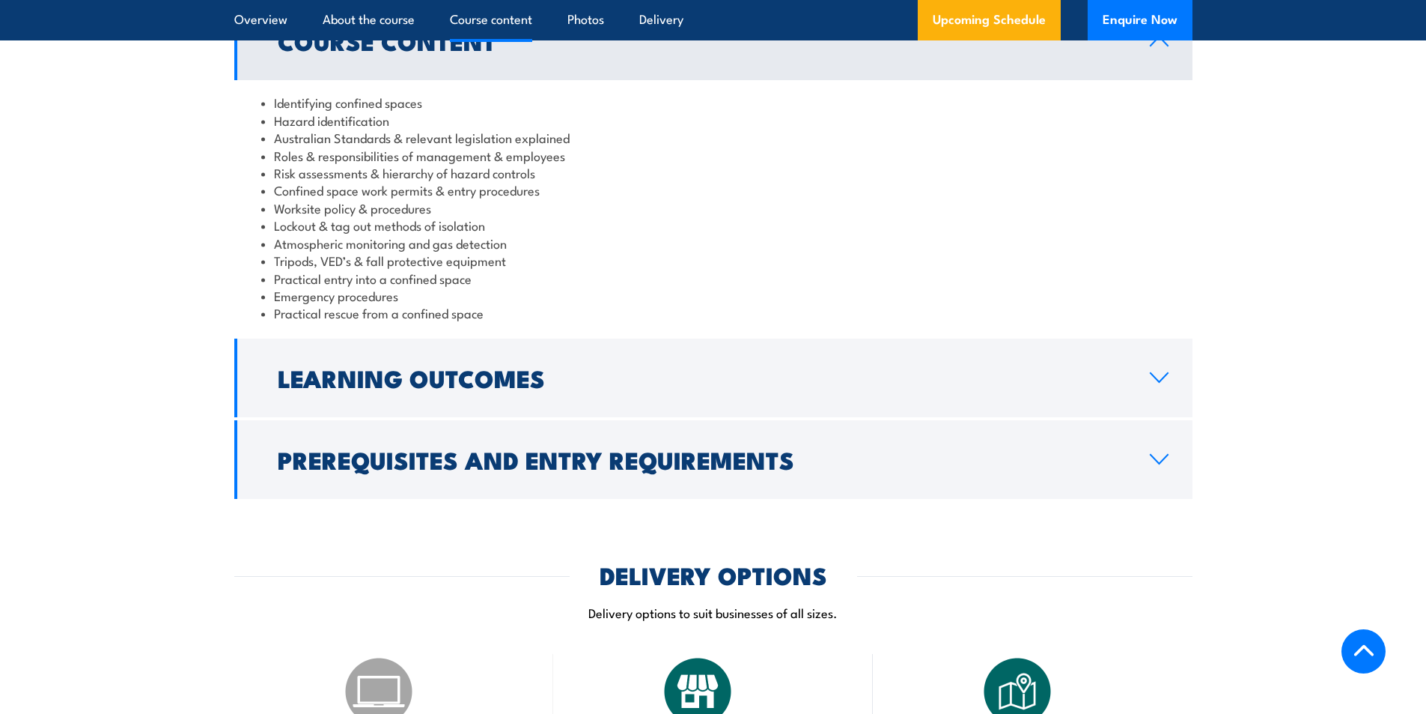
scroll to position [1722, 0]
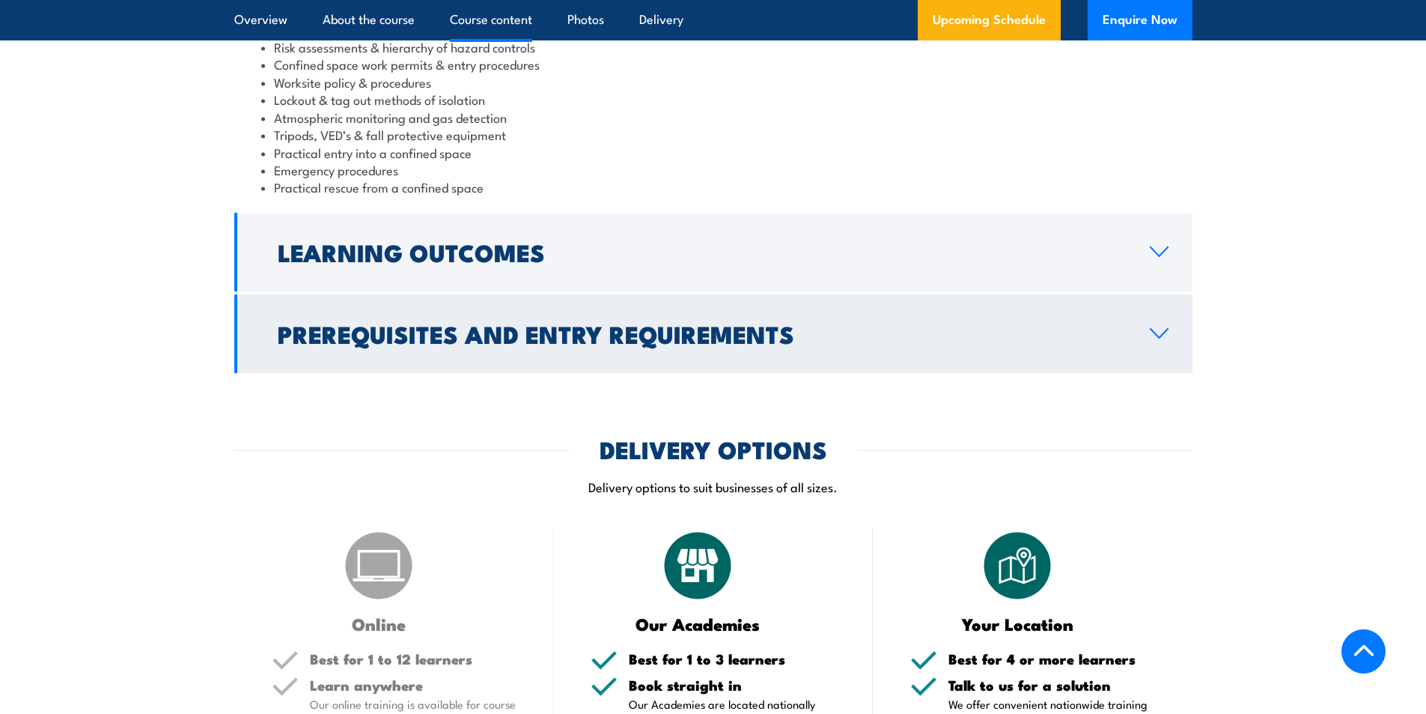
click at [326, 342] on h2 "Prerequisites and Entry Requirements" at bounding box center [702, 333] width 848 height 21
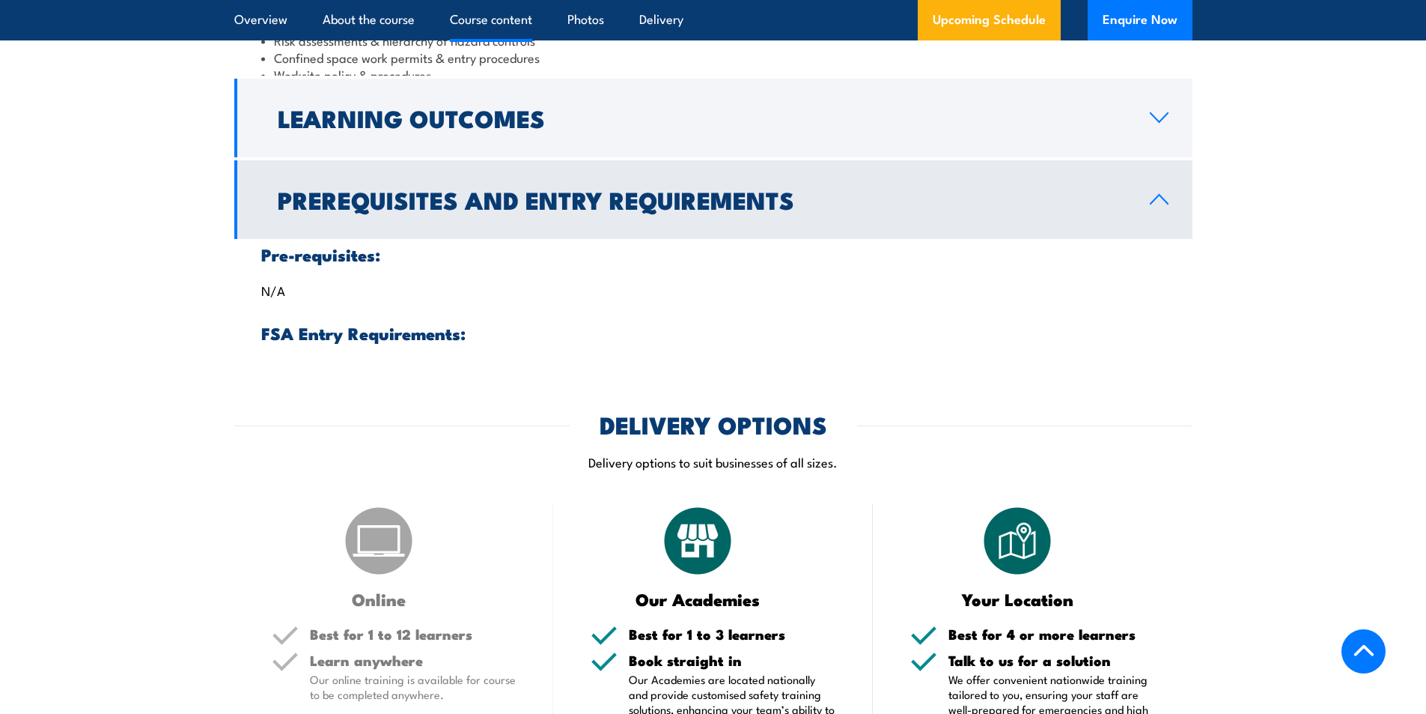
scroll to position [1706, 0]
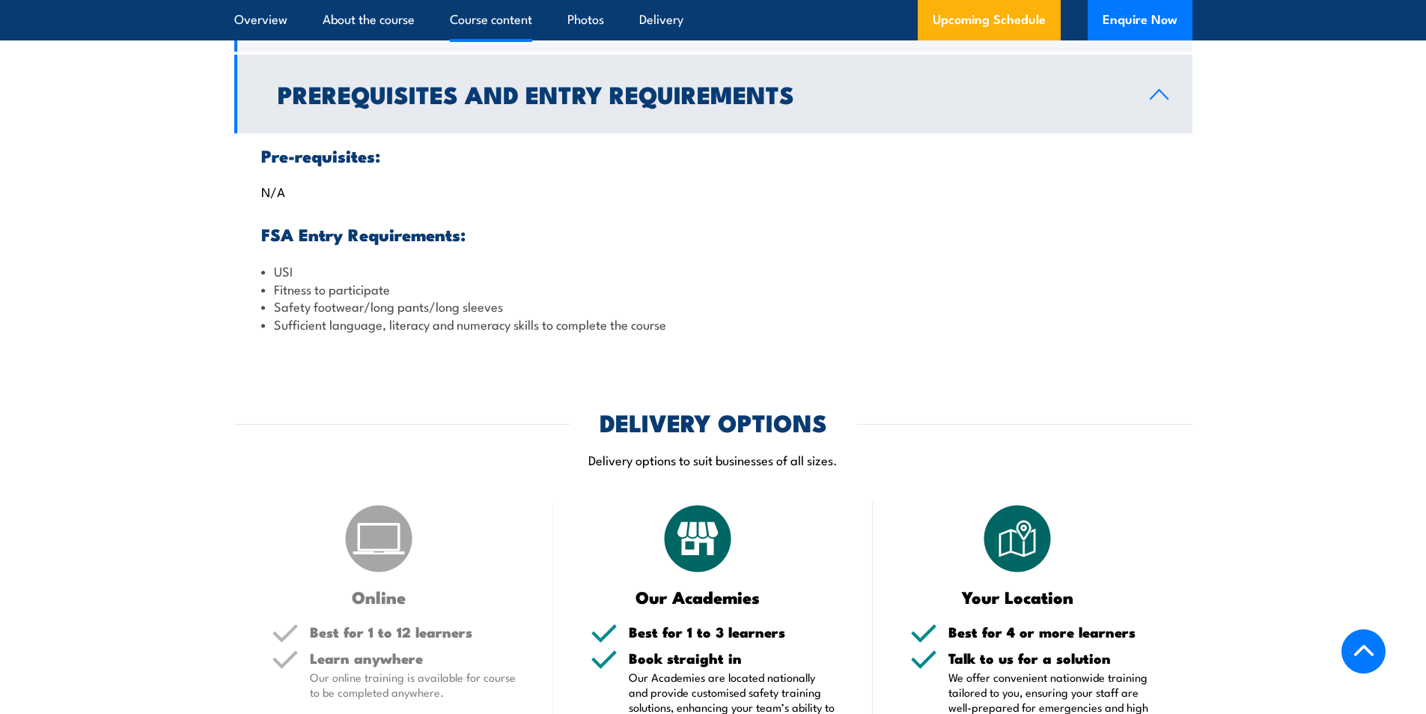
click at [454, 104] on h2 "Prerequisites and Entry Requirements" at bounding box center [702, 93] width 848 height 21
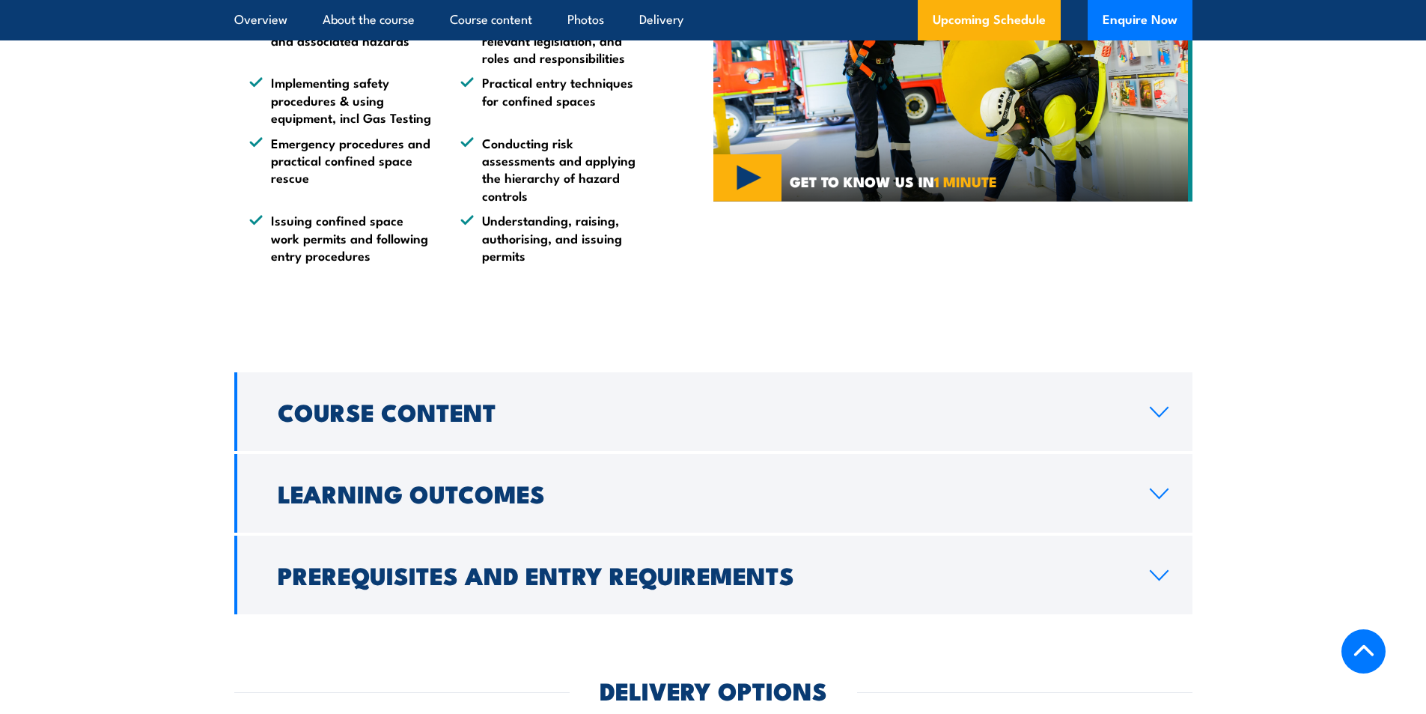
scroll to position [1033, 0]
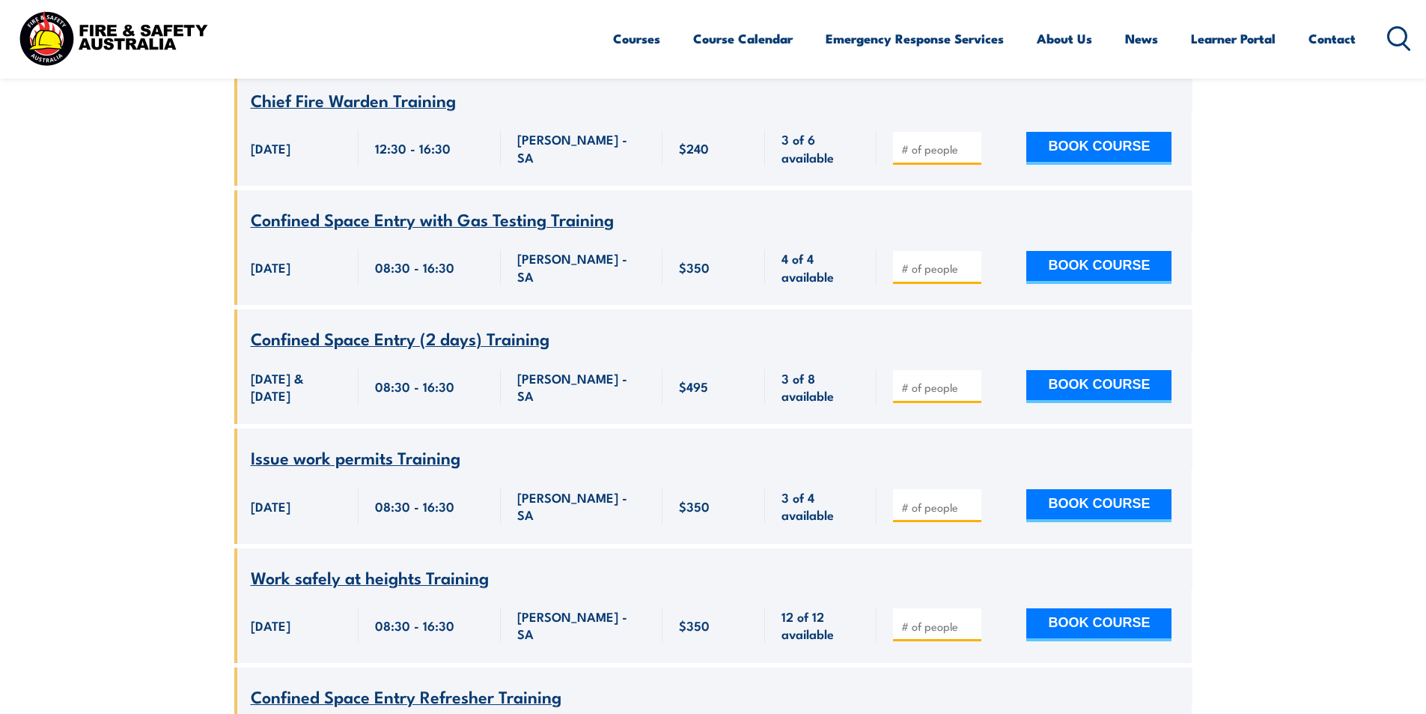
scroll to position [5661, 0]
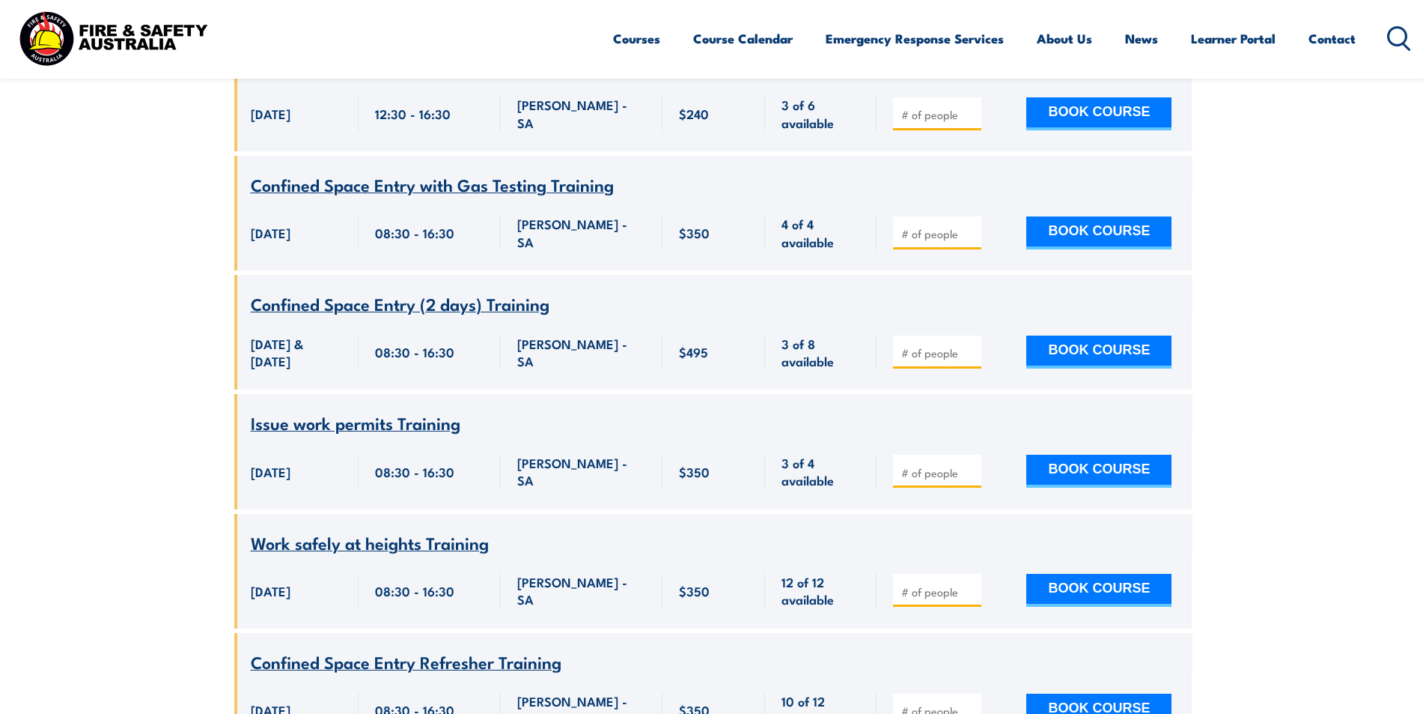
click at [471, 171] on span "Confined Space Entry with Gas Testing Training" at bounding box center [432, 183] width 363 height 25
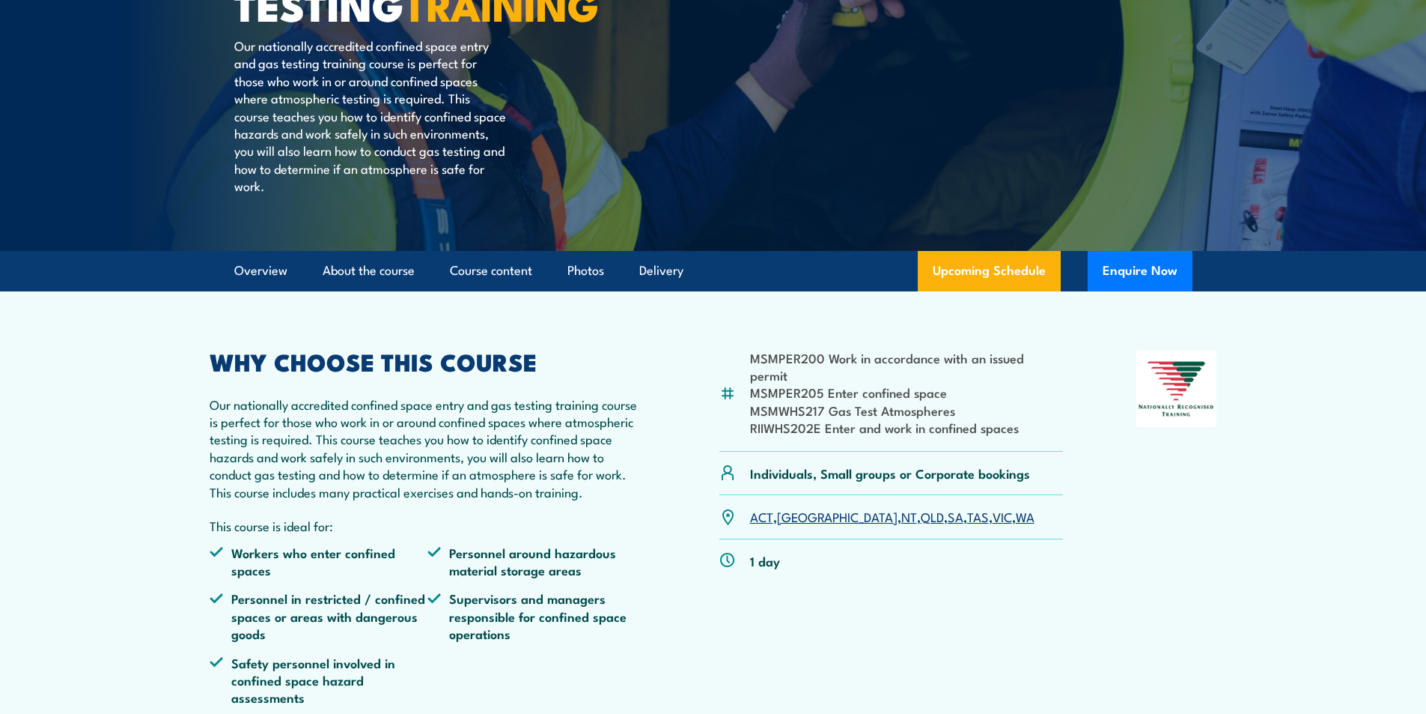
scroll to position [300, 0]
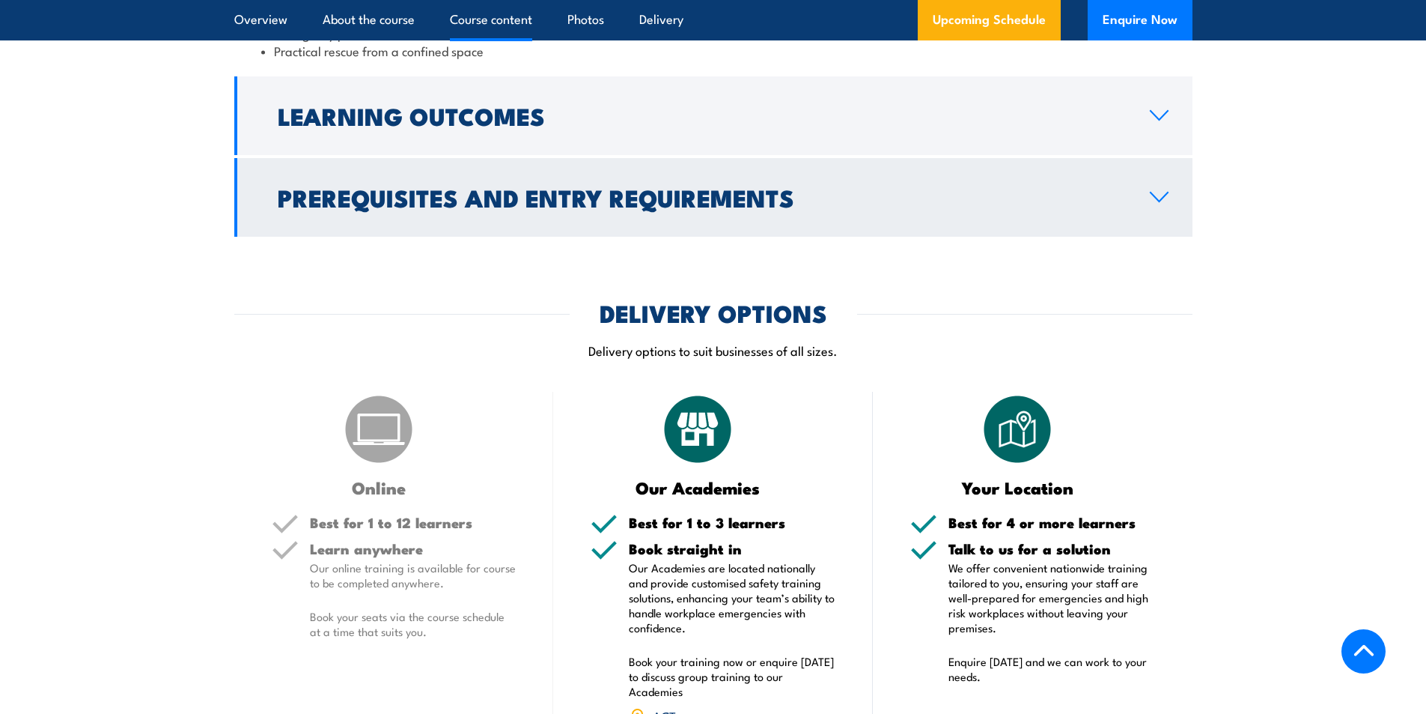
click at [431, 207] on h2 "Prerequisites and Entry Requirements" at bounding box center [702, 196] width 848 height 21
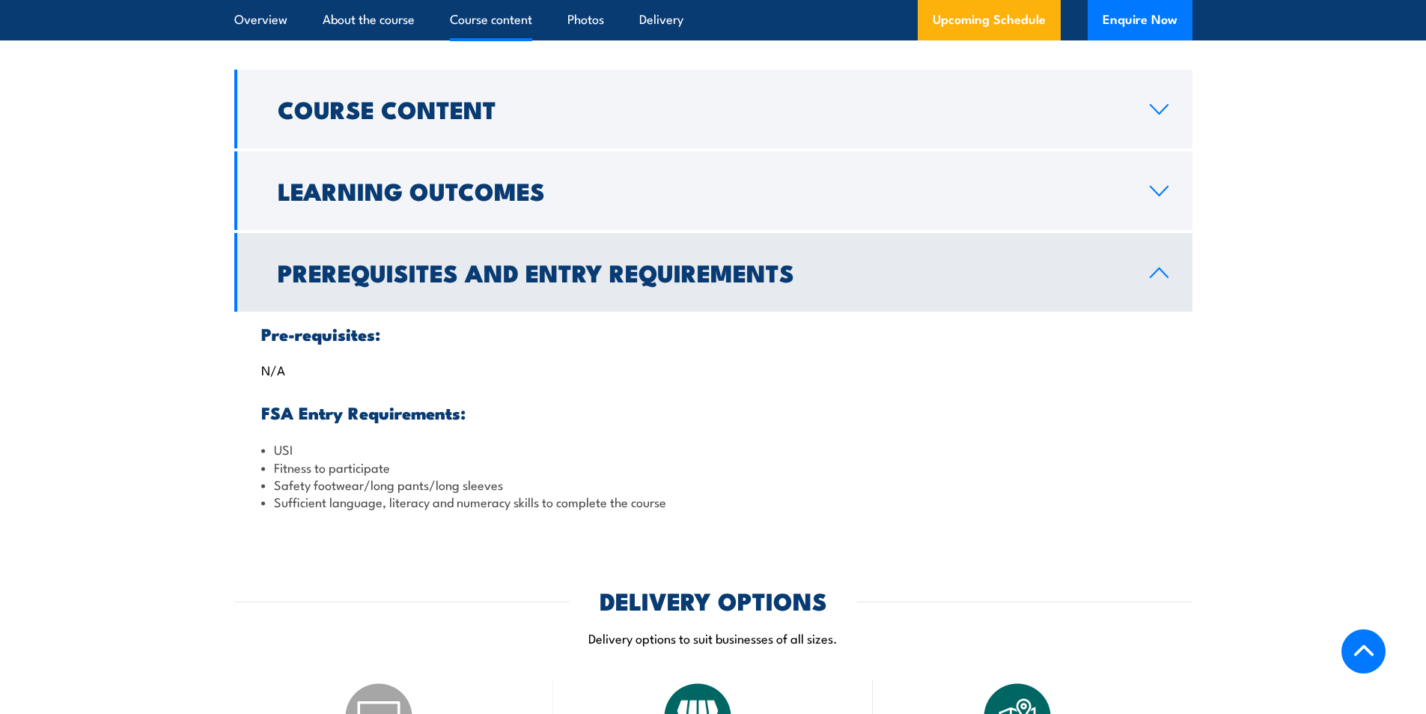
scroll to position [1459, 0]
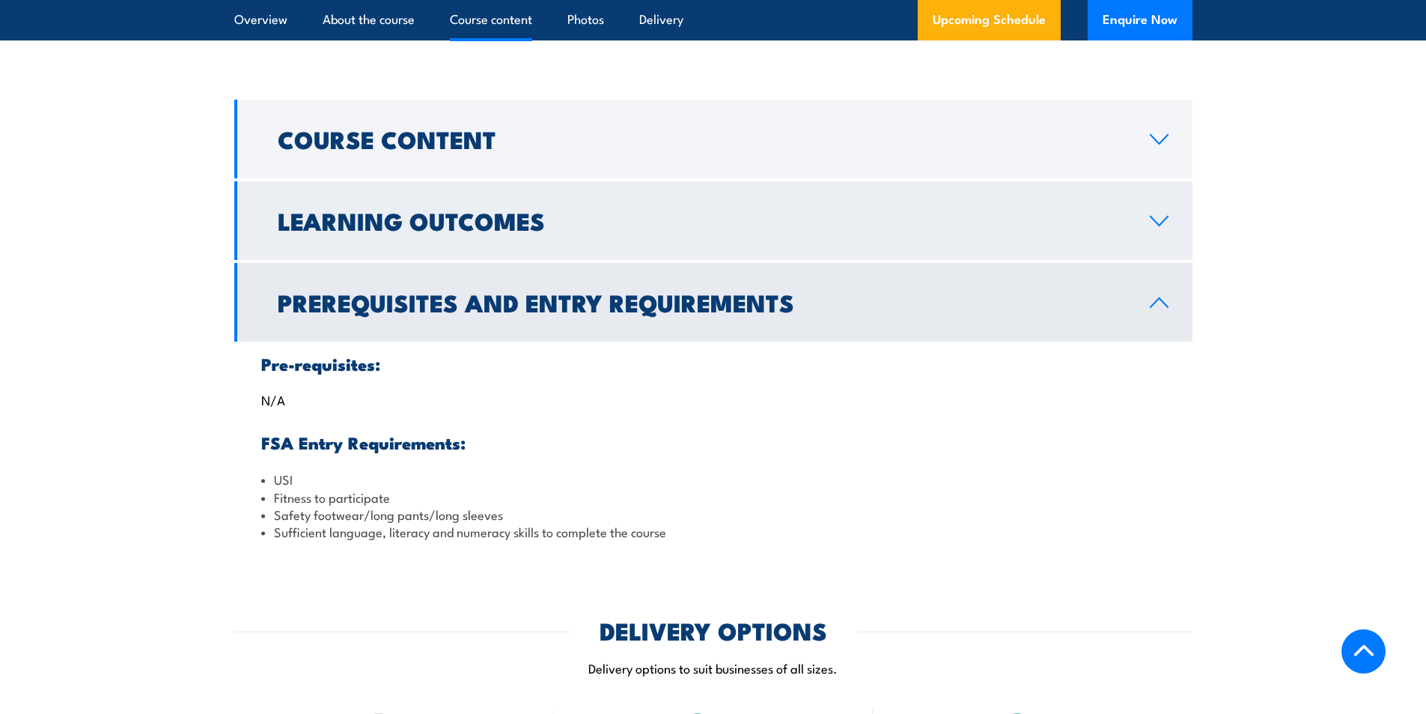
click at [419, 231] on h2 "Learning Outcomes" at bounding box center [702, 220] width 848 height 21
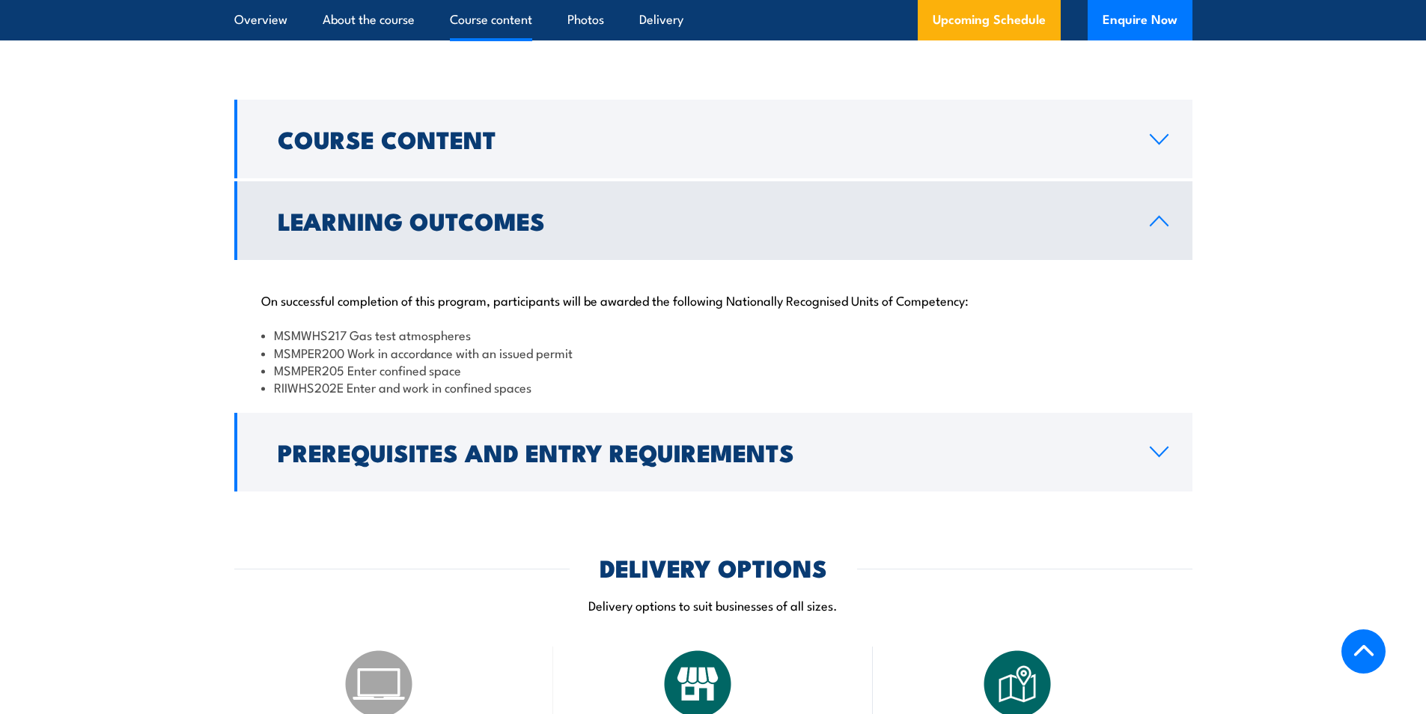
click at [379, 231] on h2 "Learning Outcomes" at bounding box center [702, 220] width 848 height 21
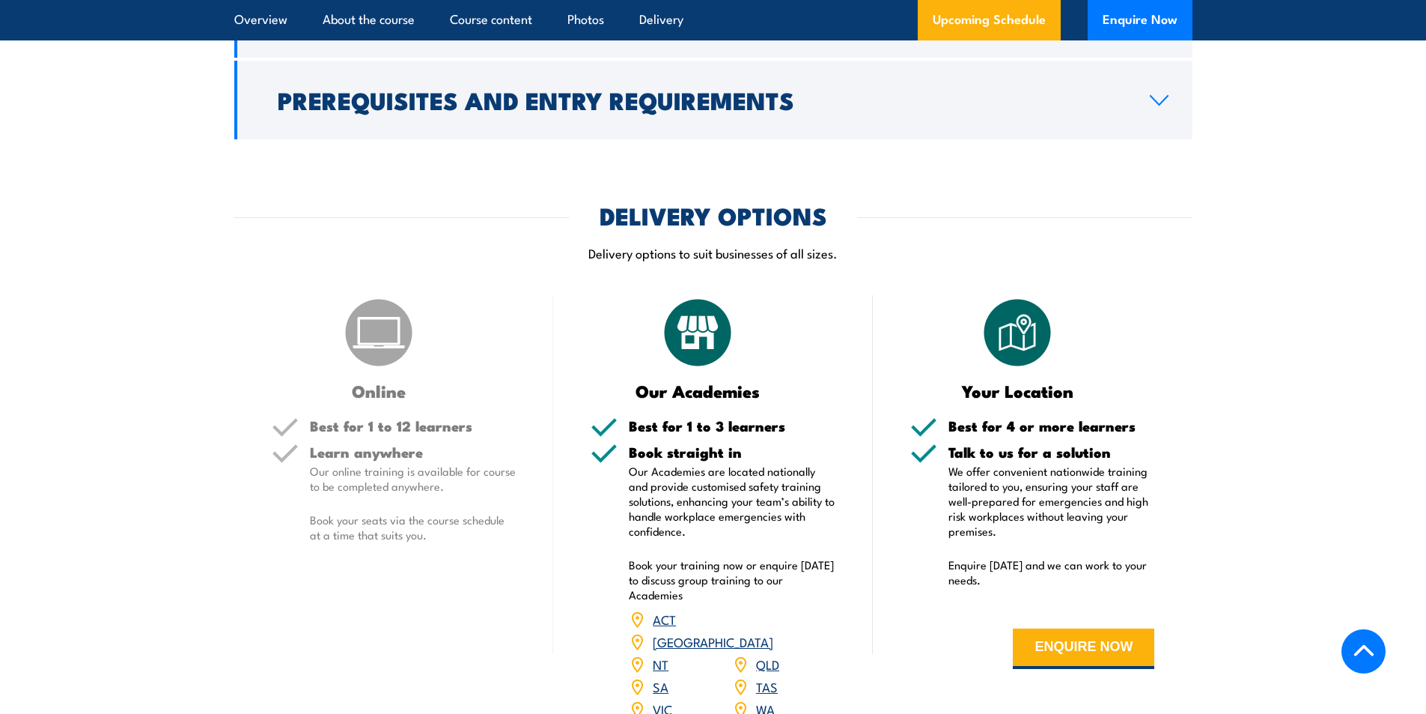
scroll to position [1684, 0]
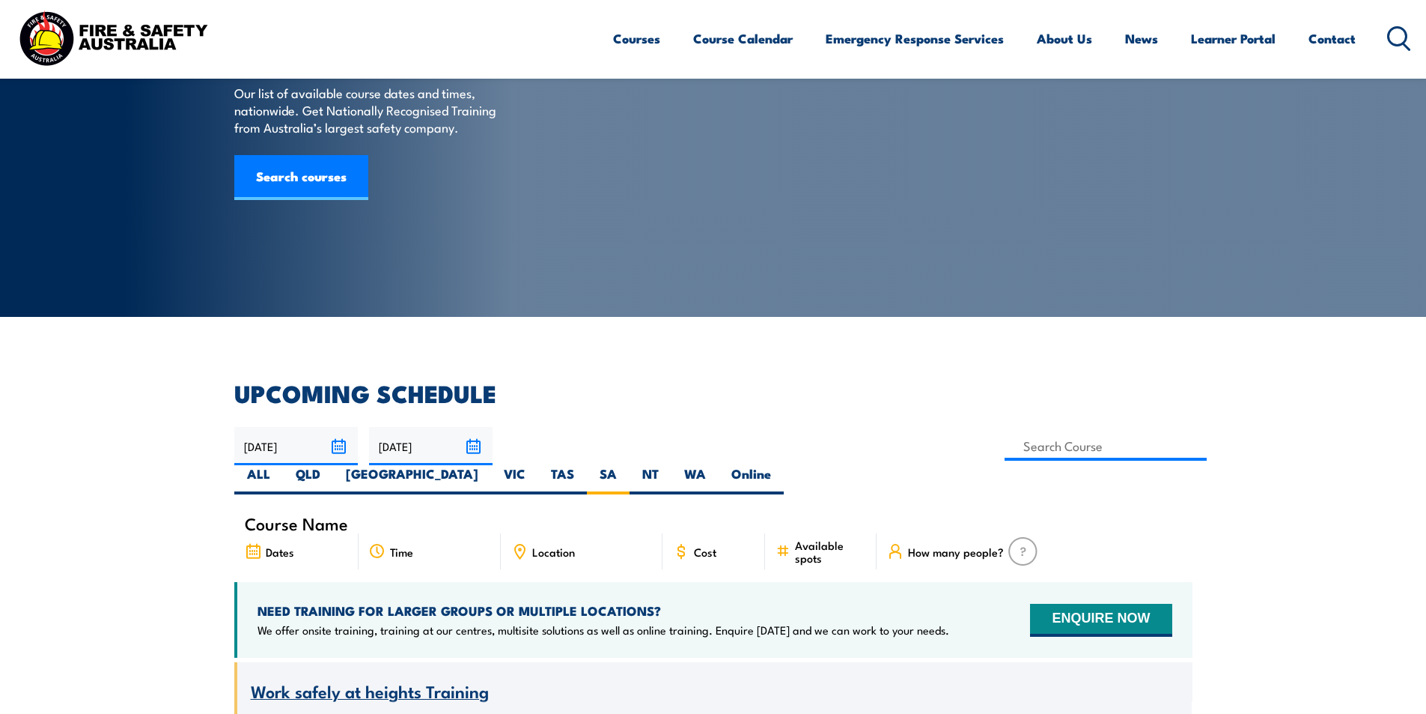
scroll to position [225, 0]
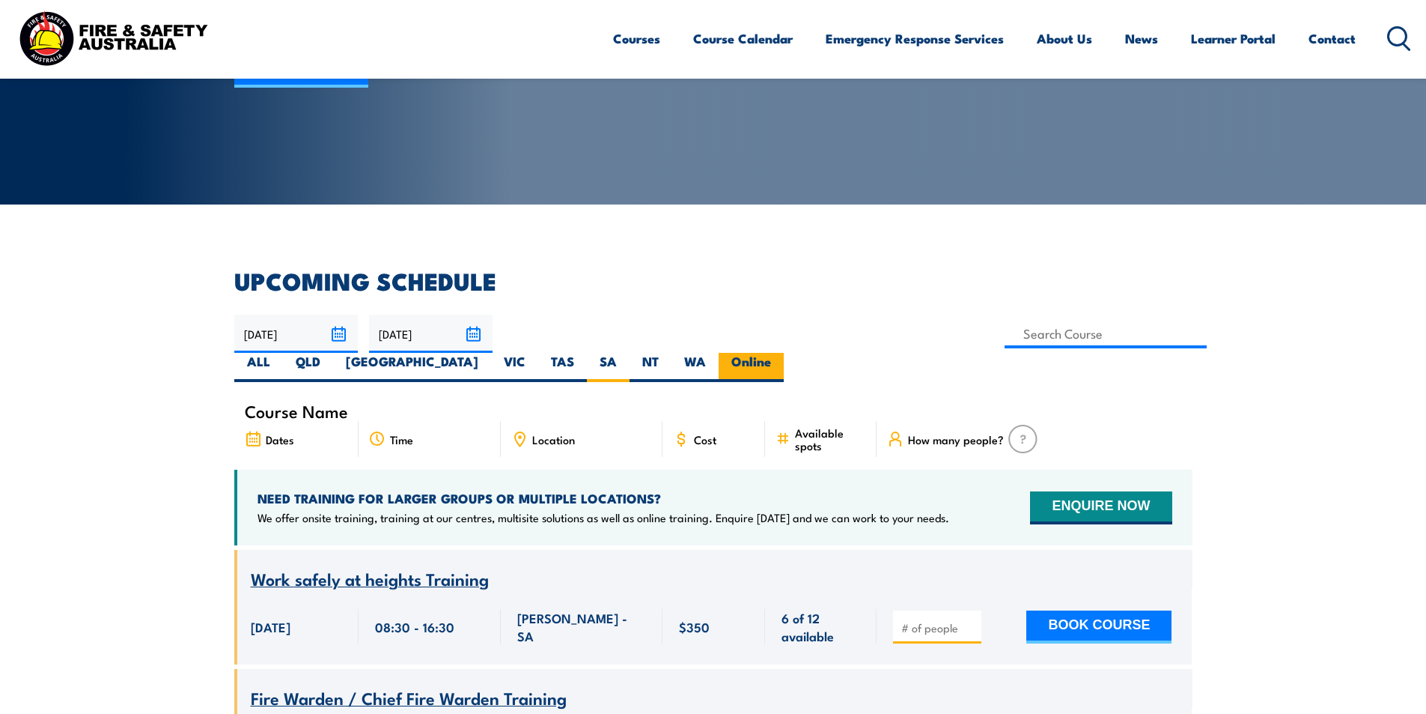
click at [784, 353] on label "Online" at bounding box center [751, 367] width 65 height 29
click at [781, 353] on input "Online" at bounding box center [776, 358] width 10 height 10
radio input "true"
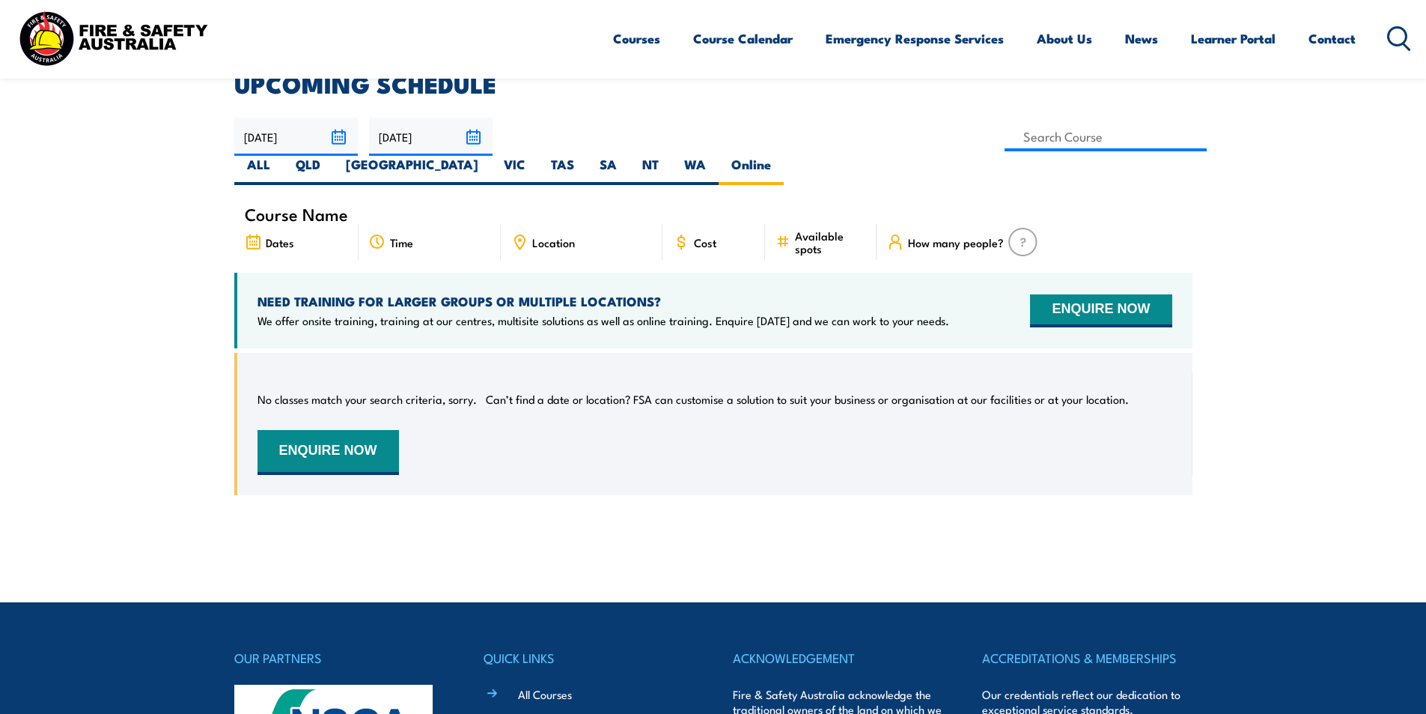
scroll to position [195, 0]
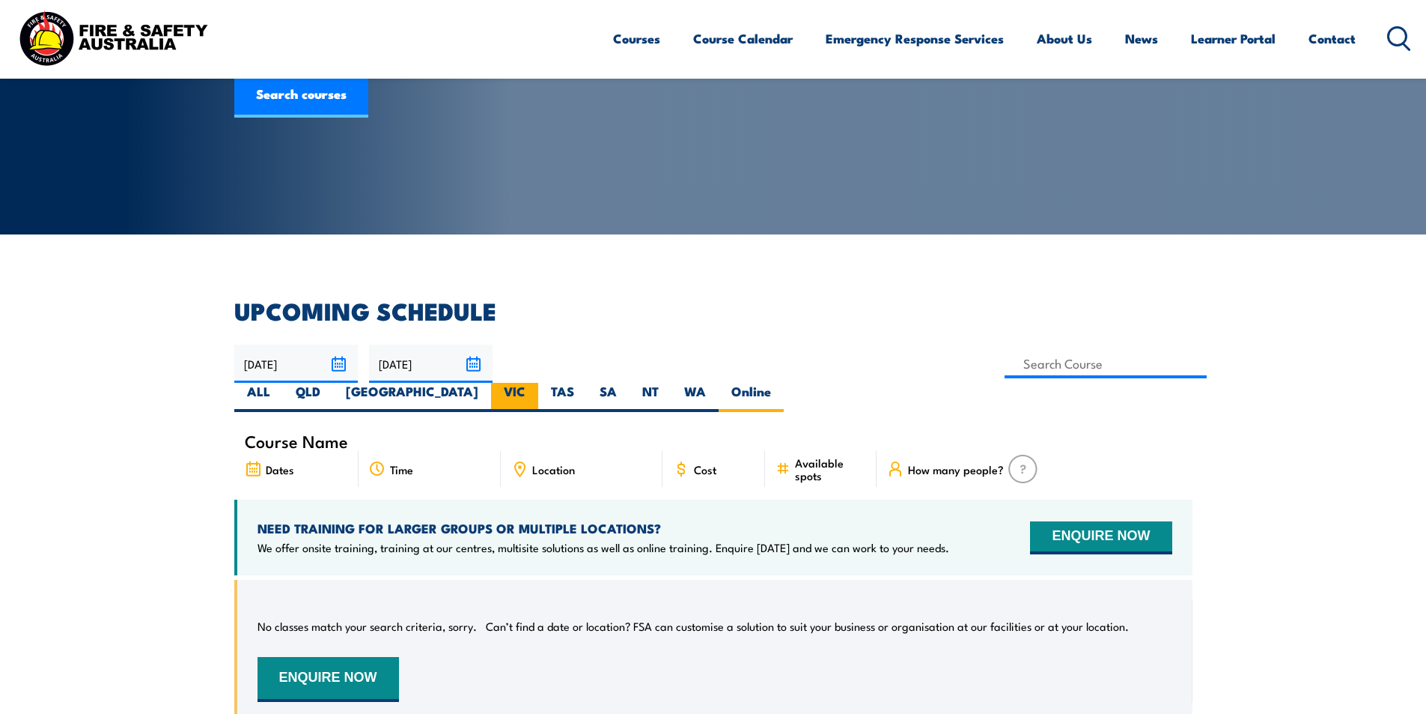
click at [538, 383] on label "VIC" at bounding box center [514, 397] width 47 height 29
click at [535, 383] on input "VIC" at bounding box center [531, 388] width 10 height 10
radio input "true"
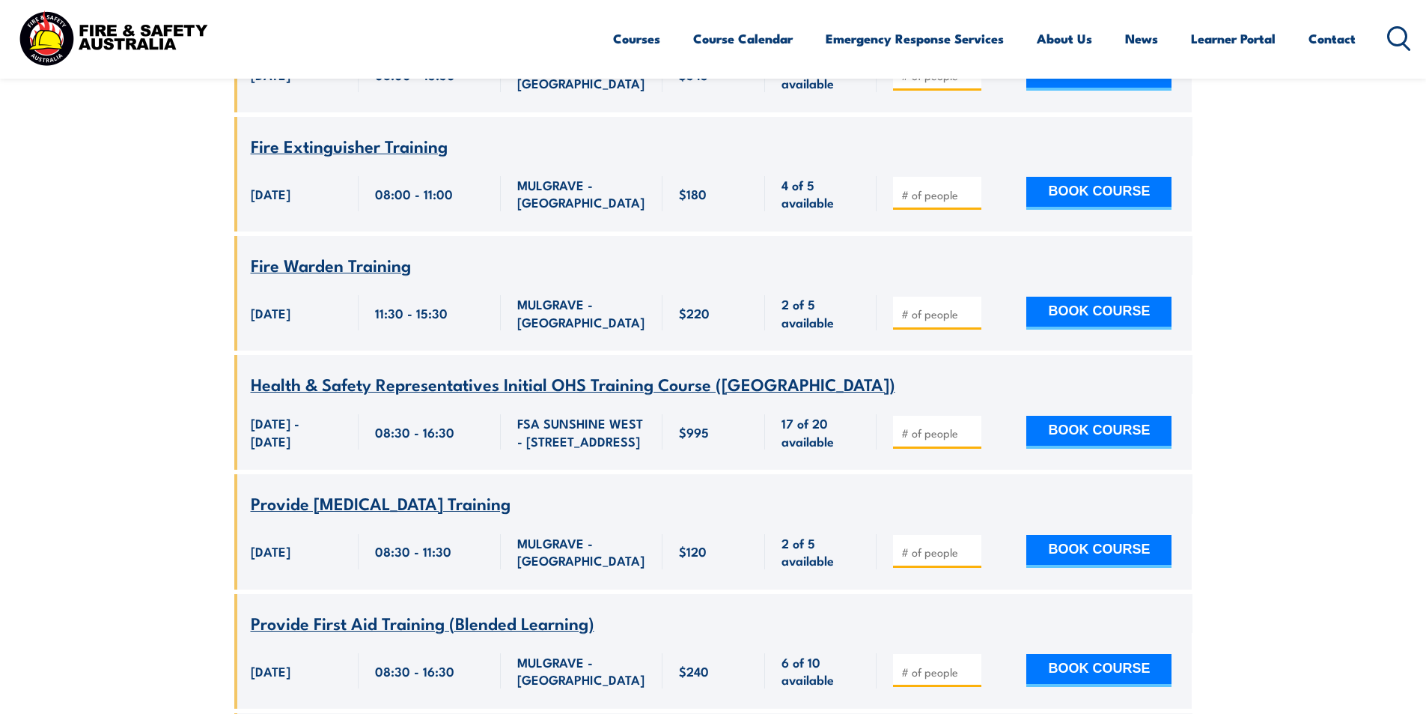
scroll to position [2141, 0]
